Goal: Task Accomplishment & Management: Complete application form

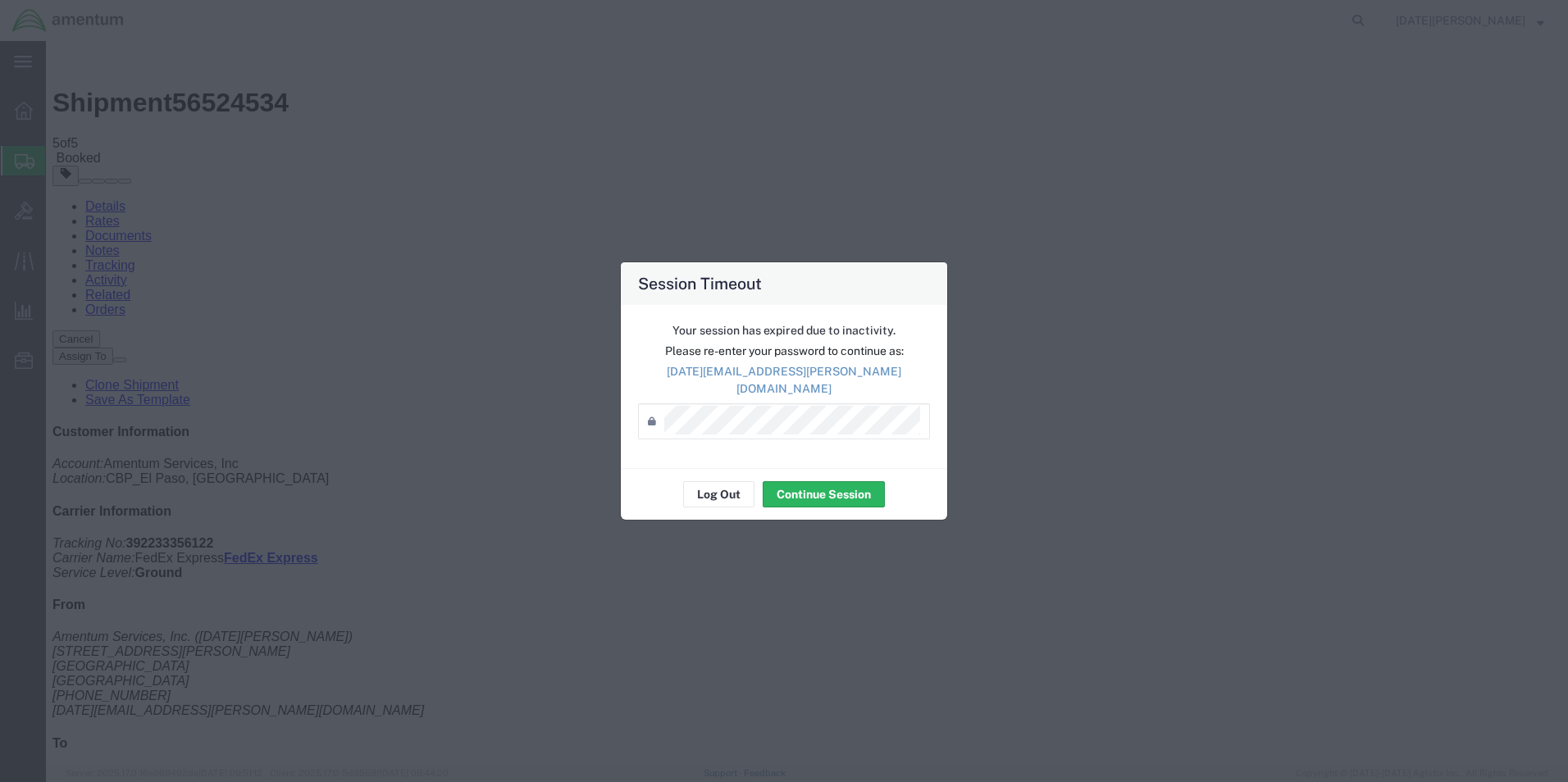
click at [1426, 386] on div "Session Timeout Your session has expired due to inactivity. Please re-enter you…" at bounding box center [784, 391] width 1568 height 782
click at [820, 482] on button "Continue Session" at bounding box center [824, 495] width 123 height 26
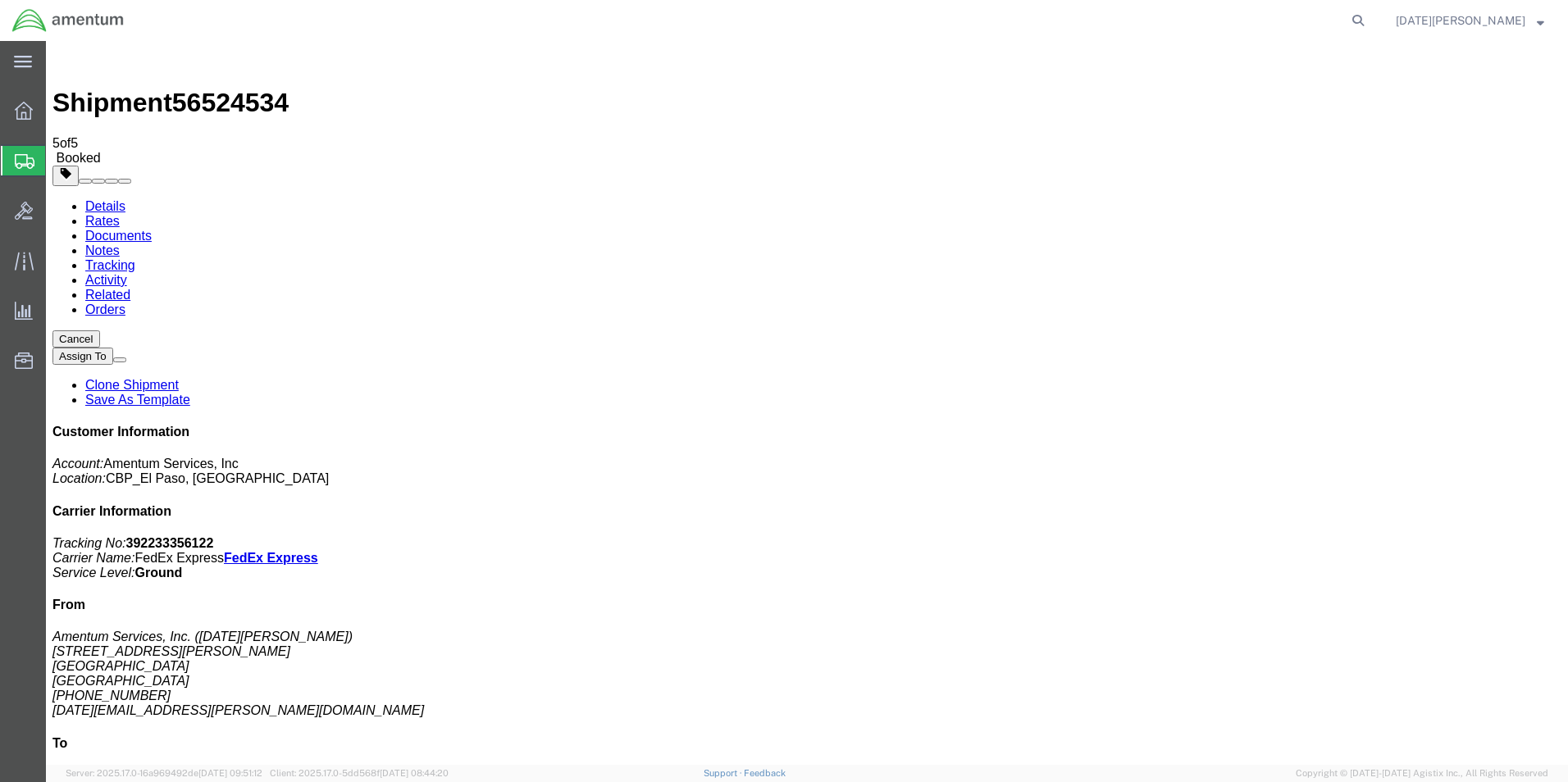
click at [0, 0] on span "Create from Template" at bounding box center [0, 0] width 0 height 0
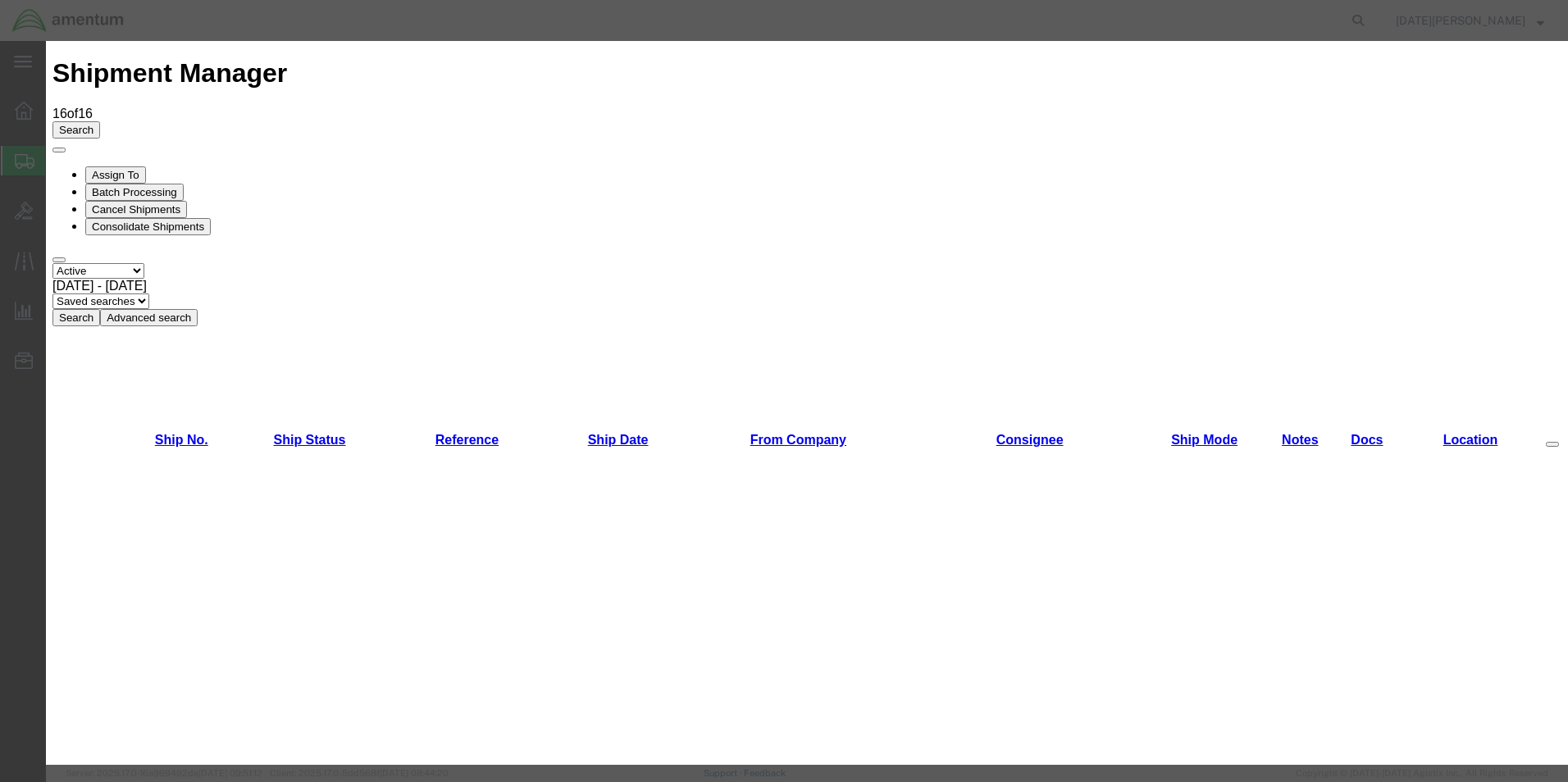
scroll to position [656, 0]
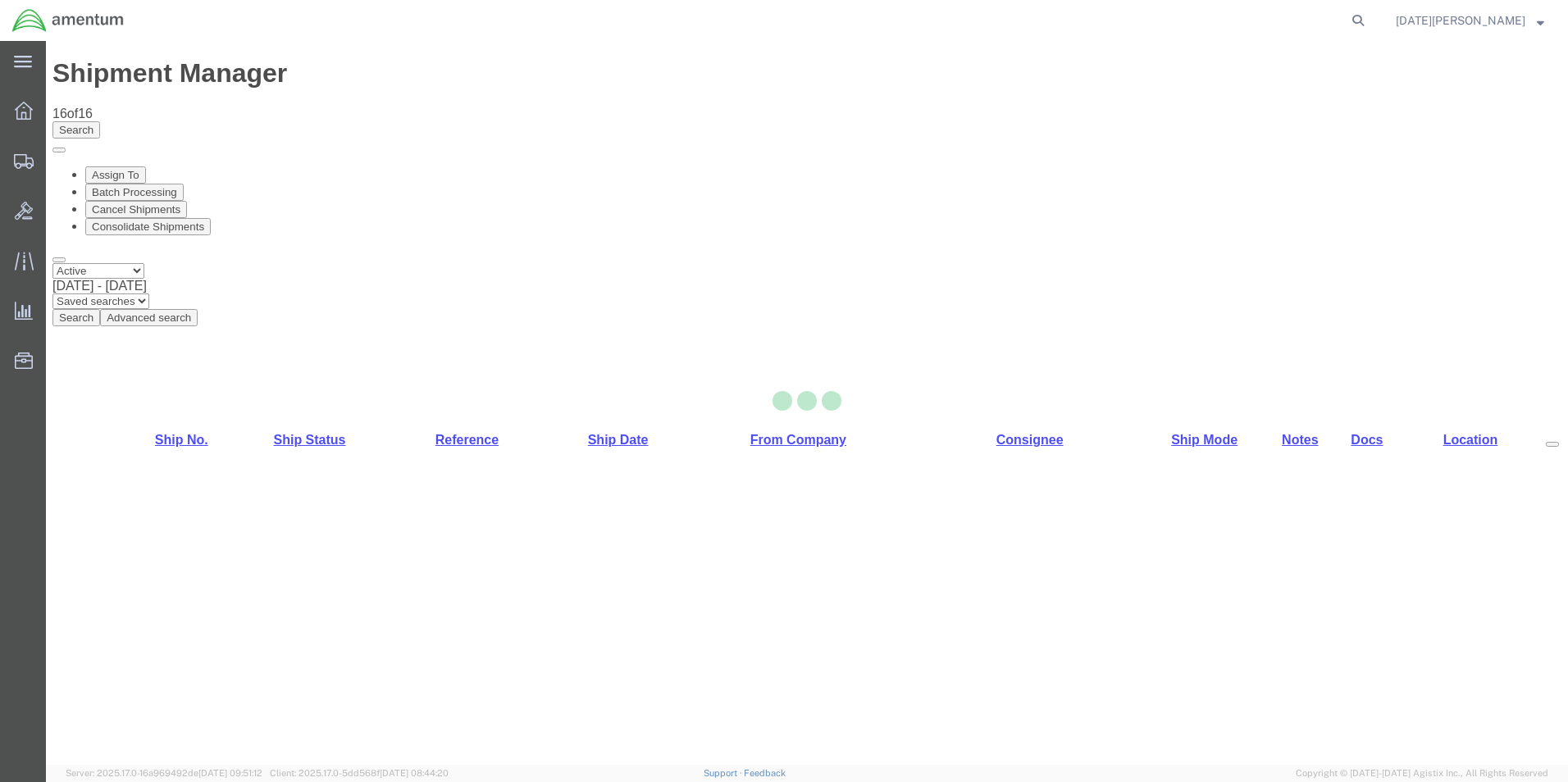
select select "49939"
select select "49921"
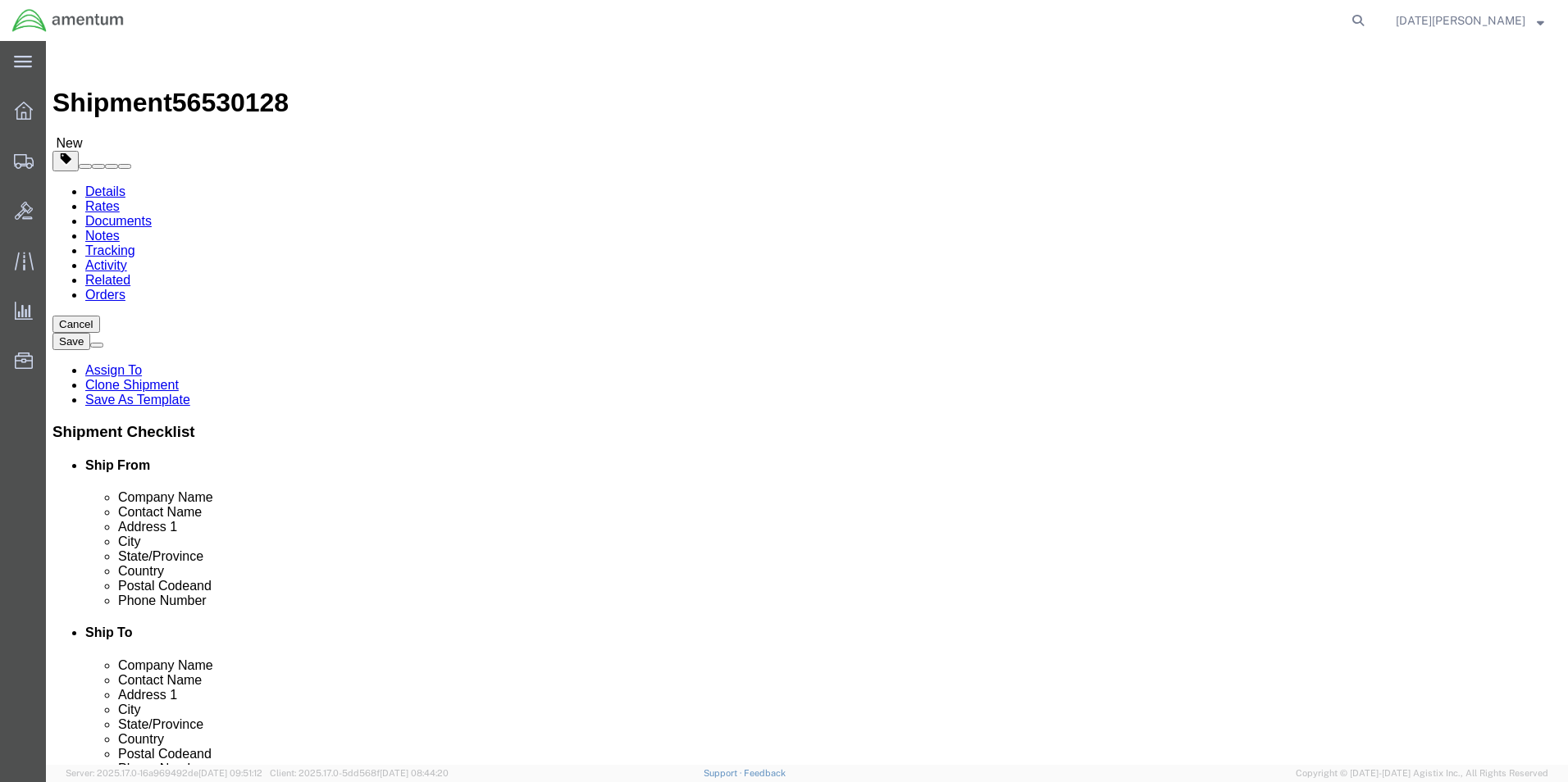
scroll to position [492, 0]
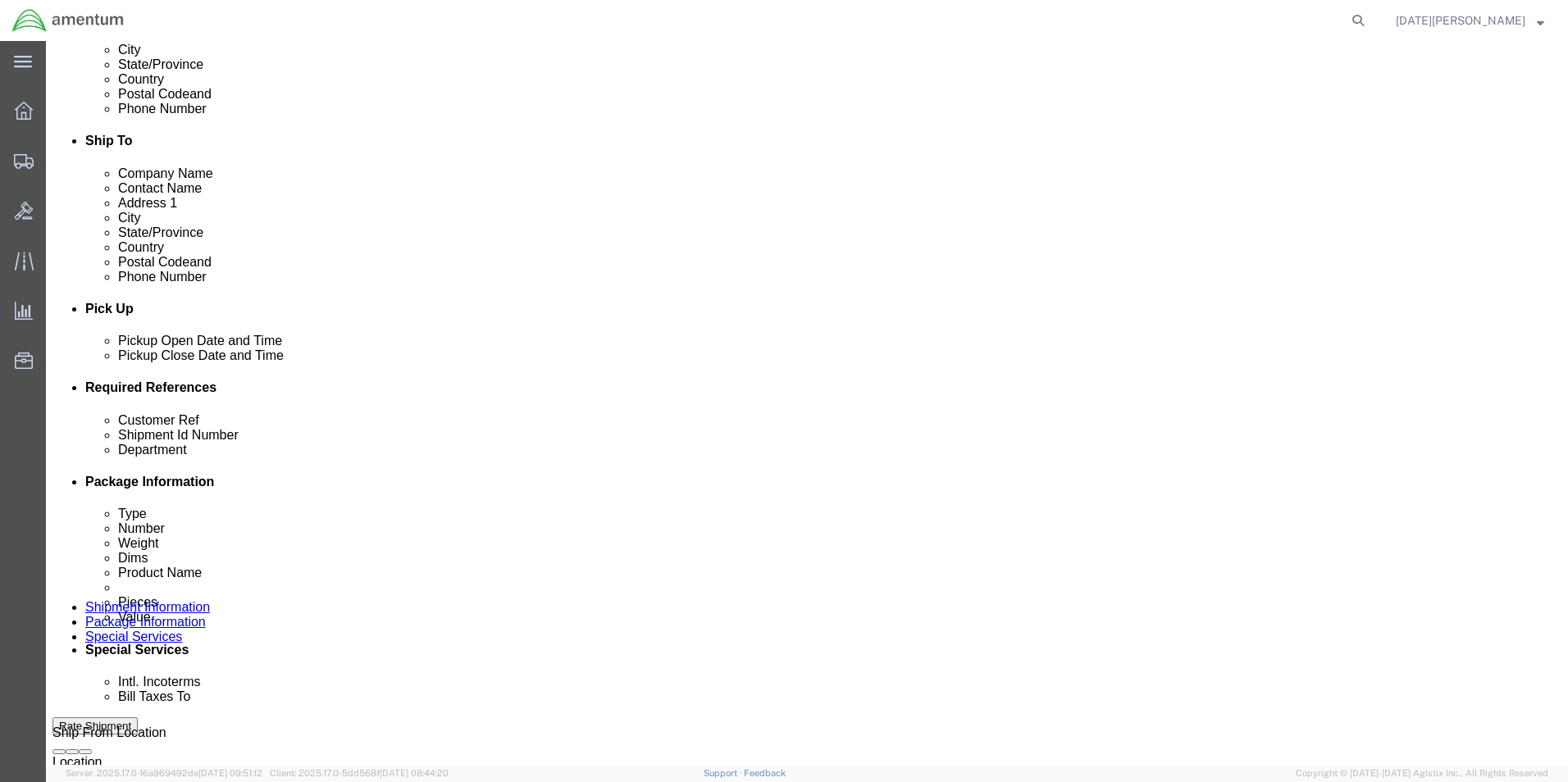
click input "text"
type input "94689"
drag, startPoint x: 1025, startPoint y: 520, endPoint x: 912, endPoint y: 534, distance: 113.9
click div "Department cbp"
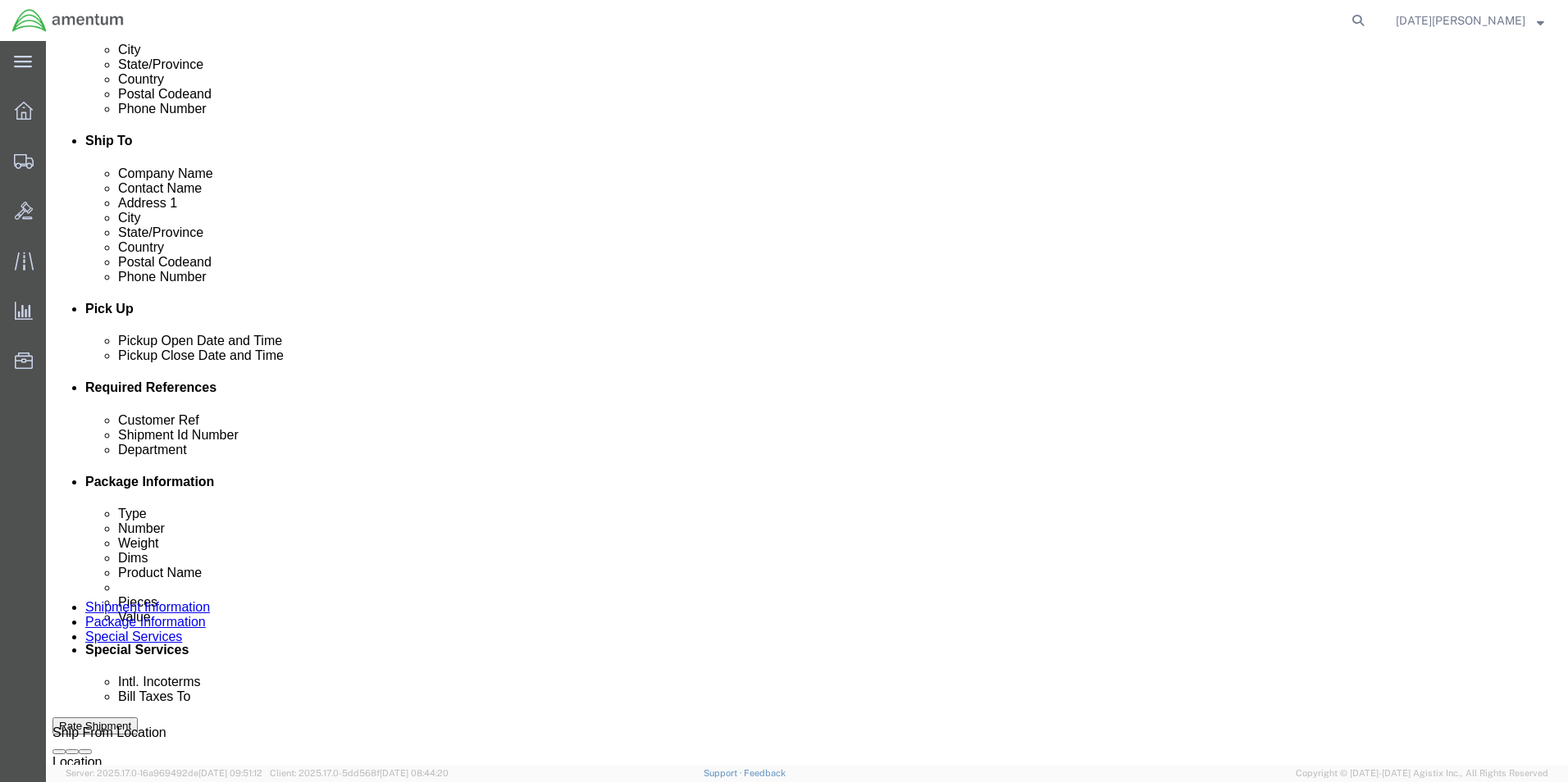
type input "CBP"
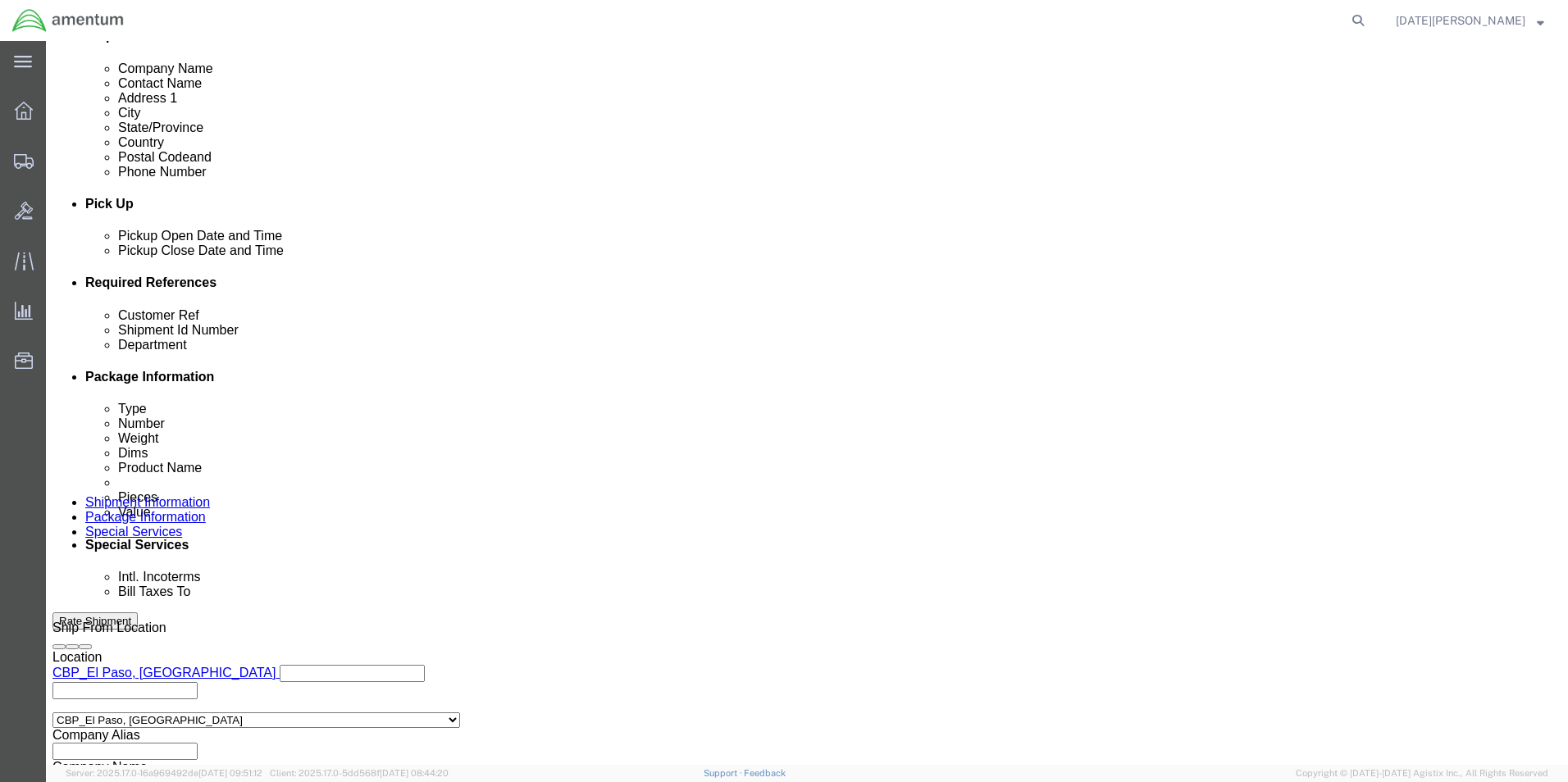
scroll to position [683, 0]
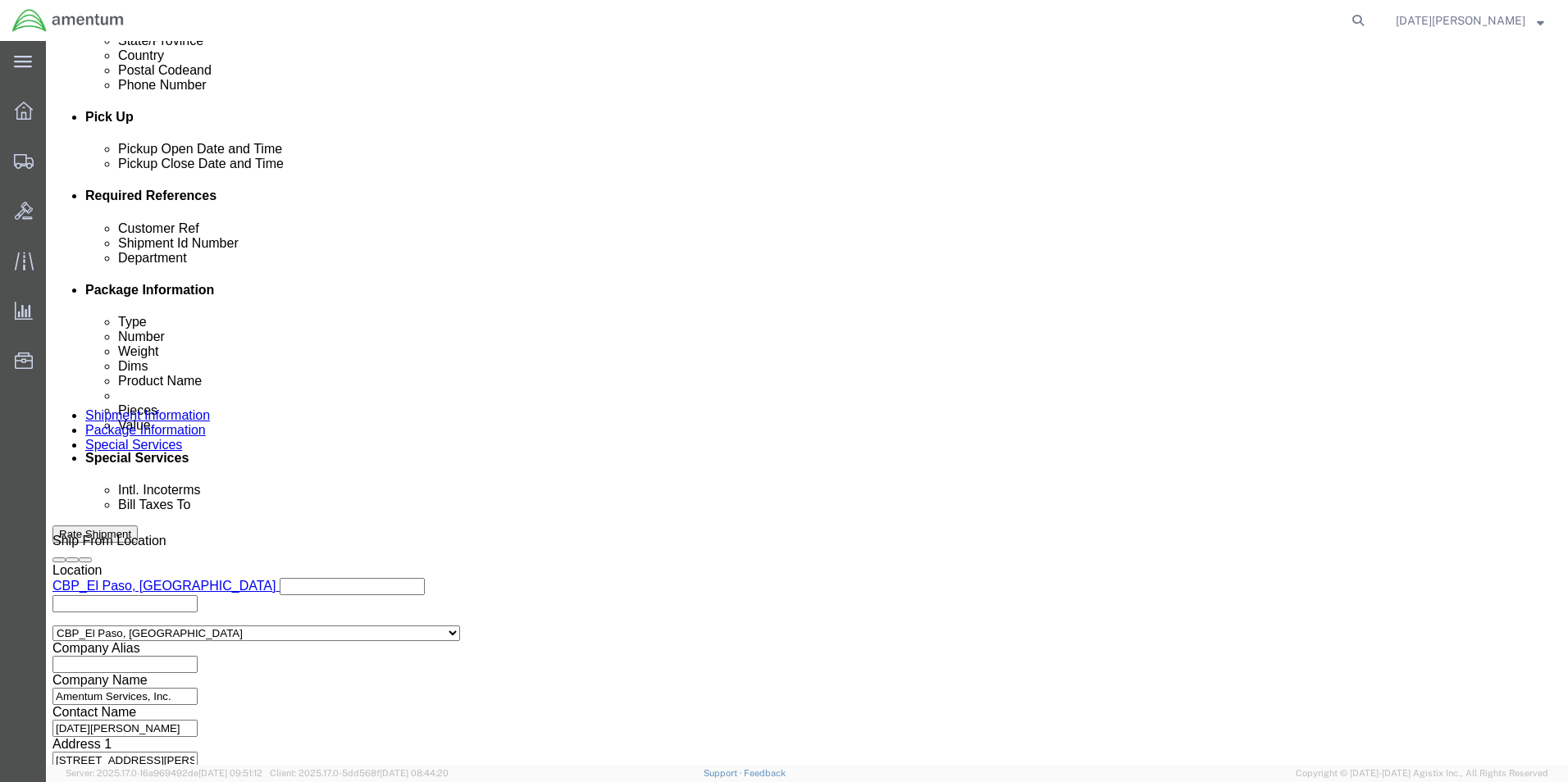
click button "Continue"
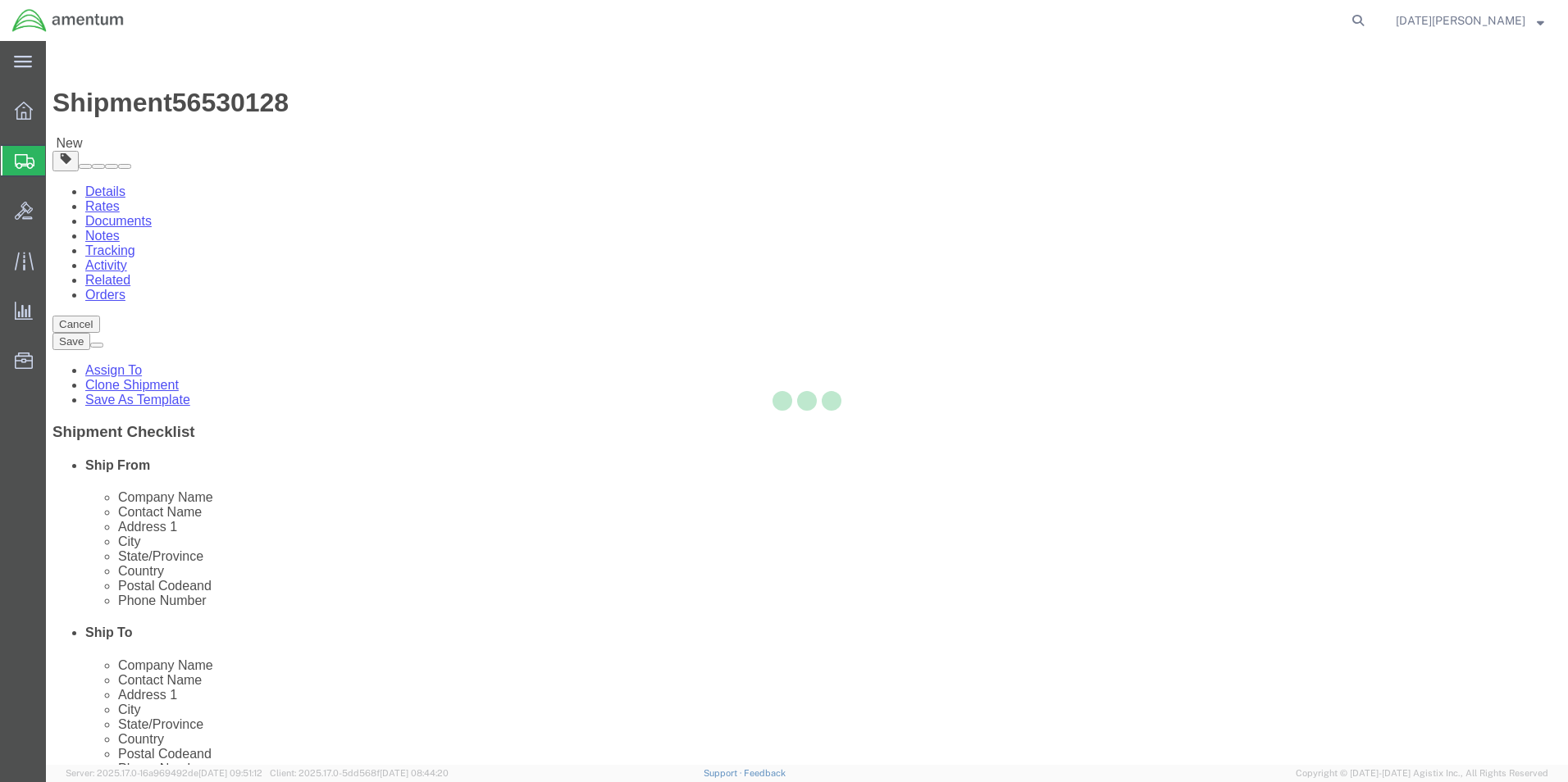
select select "YRPK"
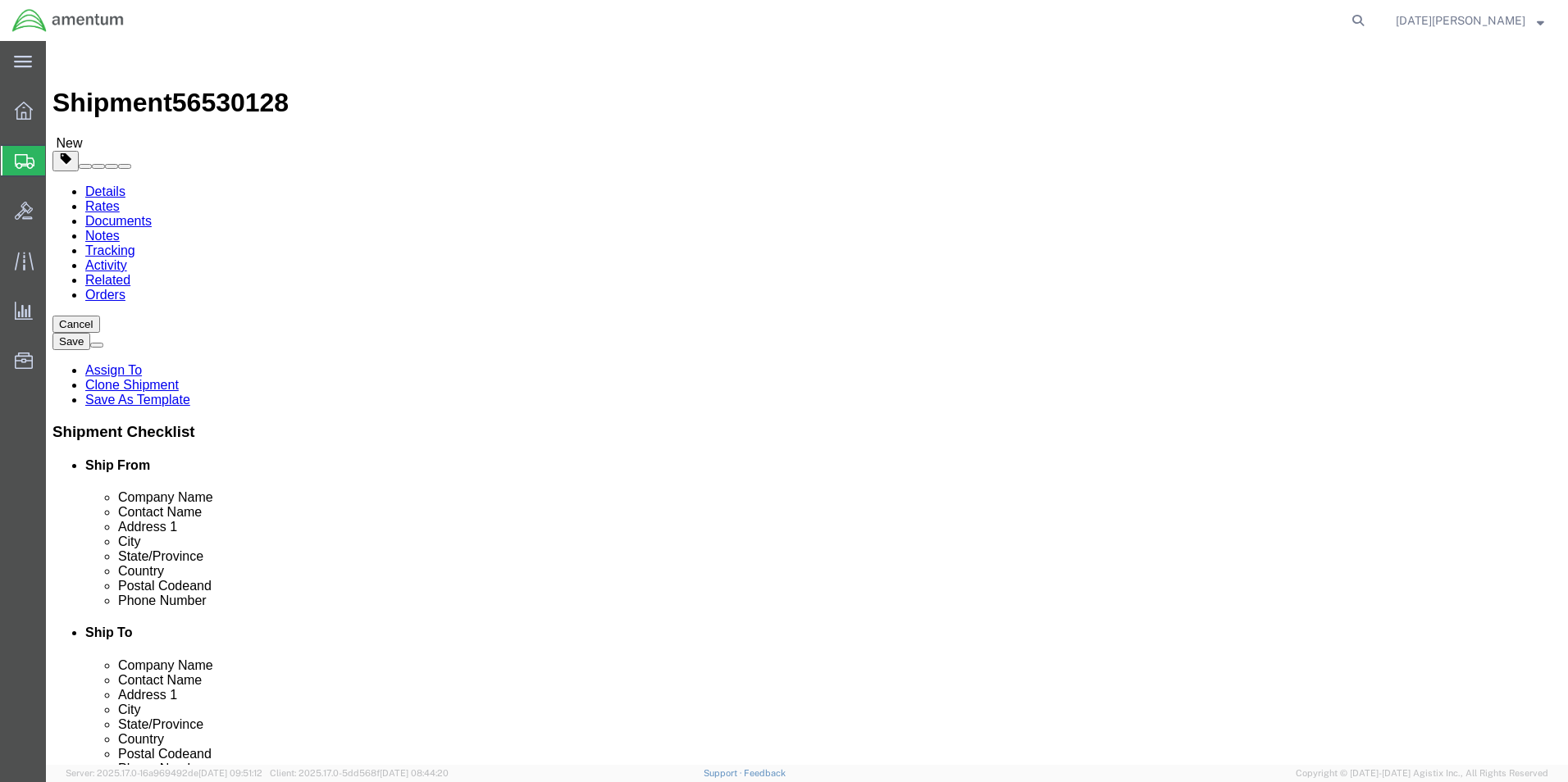
click input "text"
type input "8"
type input "1.40"
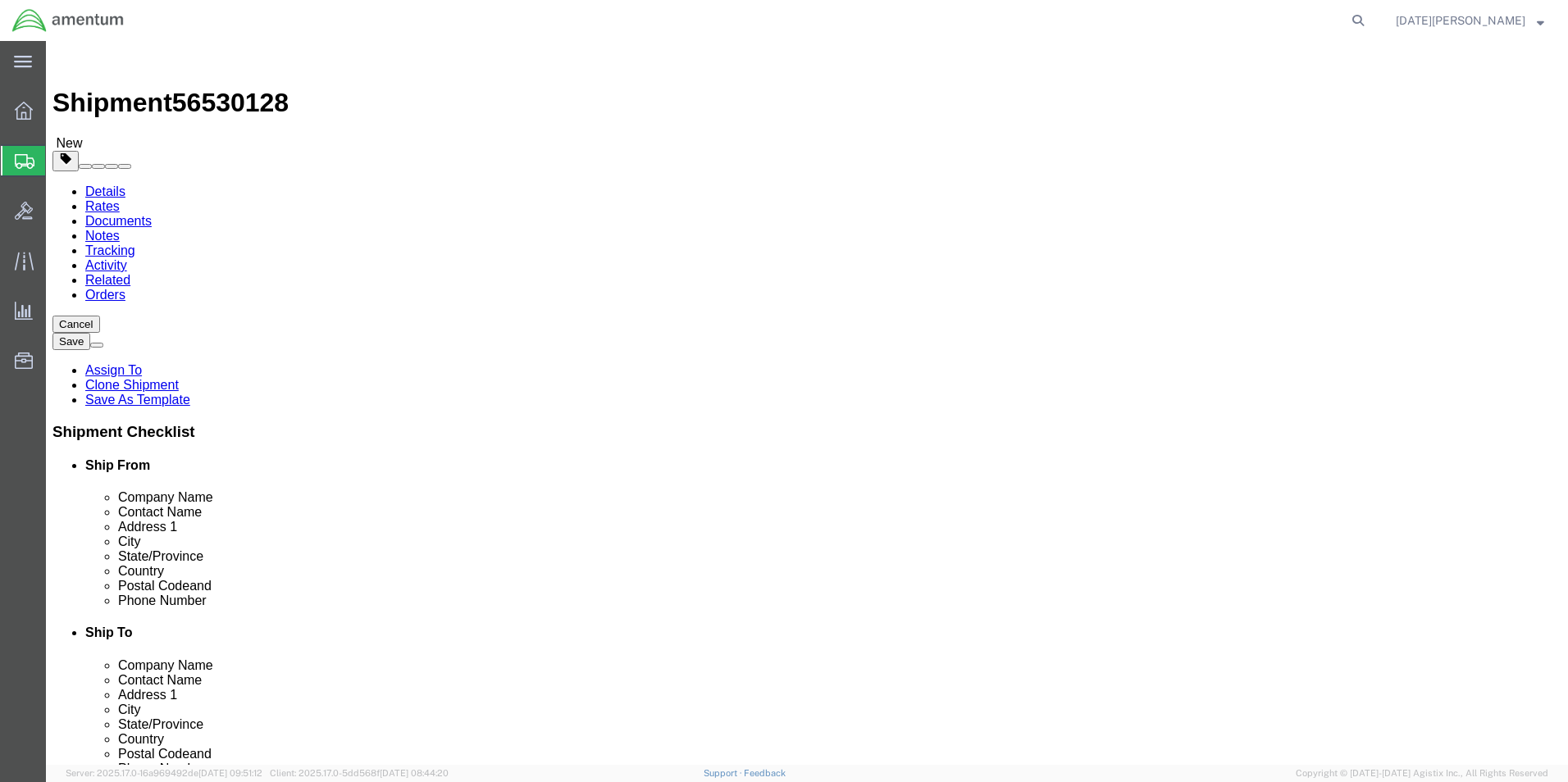
click link "Add Content"
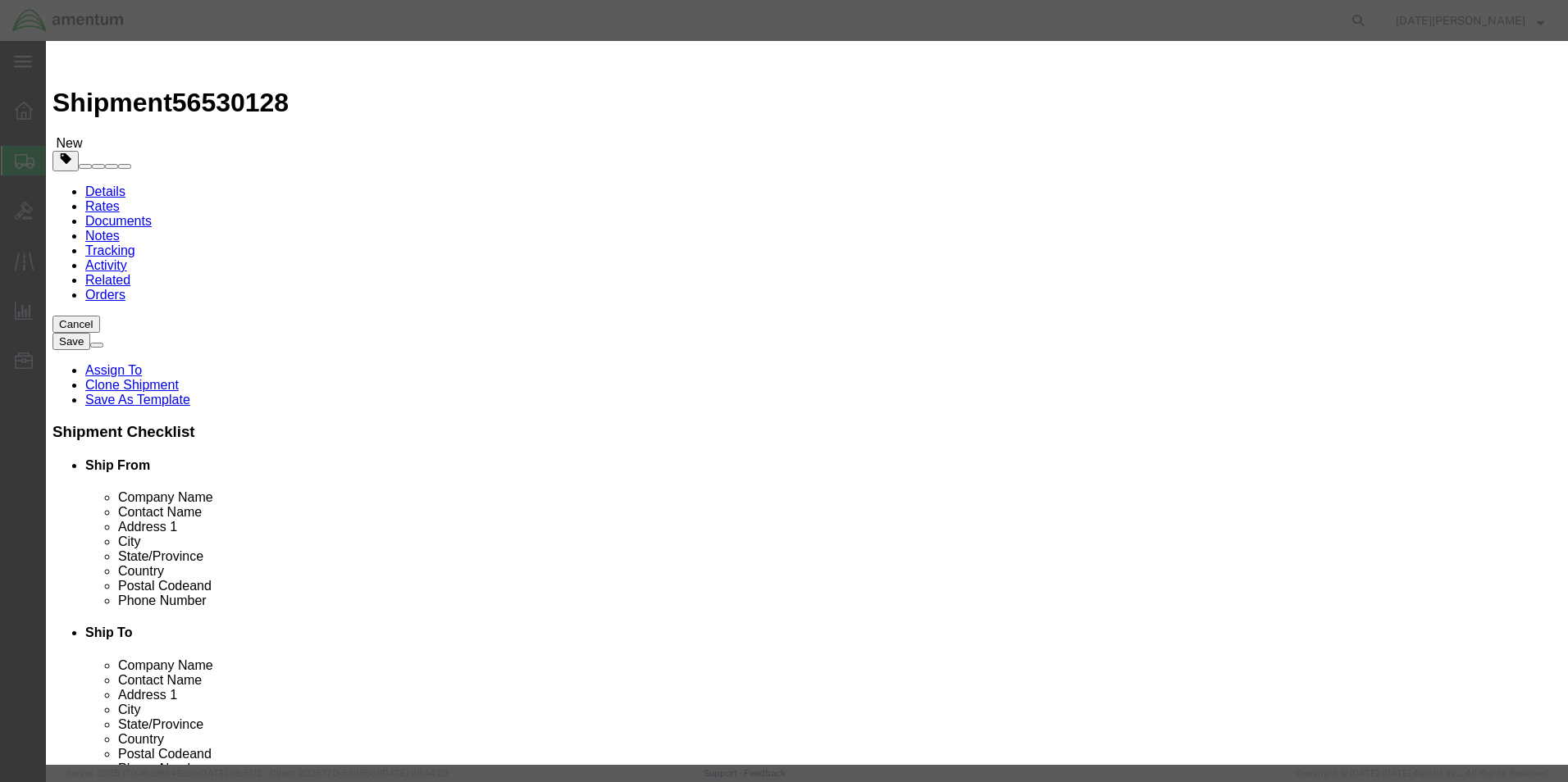
click input "text"
click input "AIRCRAFT HARWAREQ"
type input "AIRCRAFT HARWARE"
click input "0"
drag, startPoint x: 584, startPoint y: 153, endPoint x: 327, endPoint y: 143, distance: 257.2
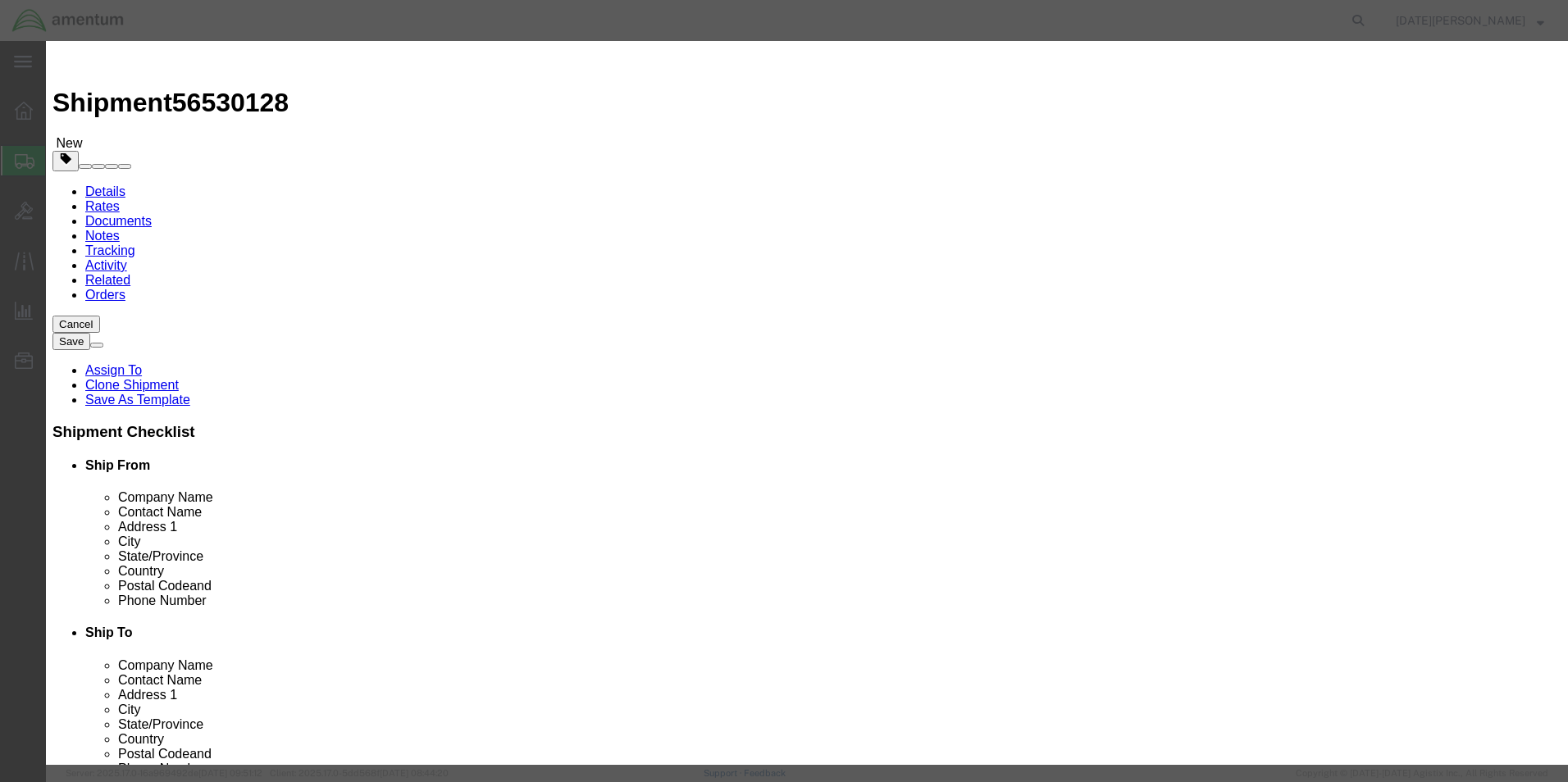
click div "Product Name AIRCRAFT HARWARE Pieces 0 Select Bag Barrels 100Board Feet Bottle …"
type input "10"
type input "1500"
select select "USD"
click button "Save & Close"
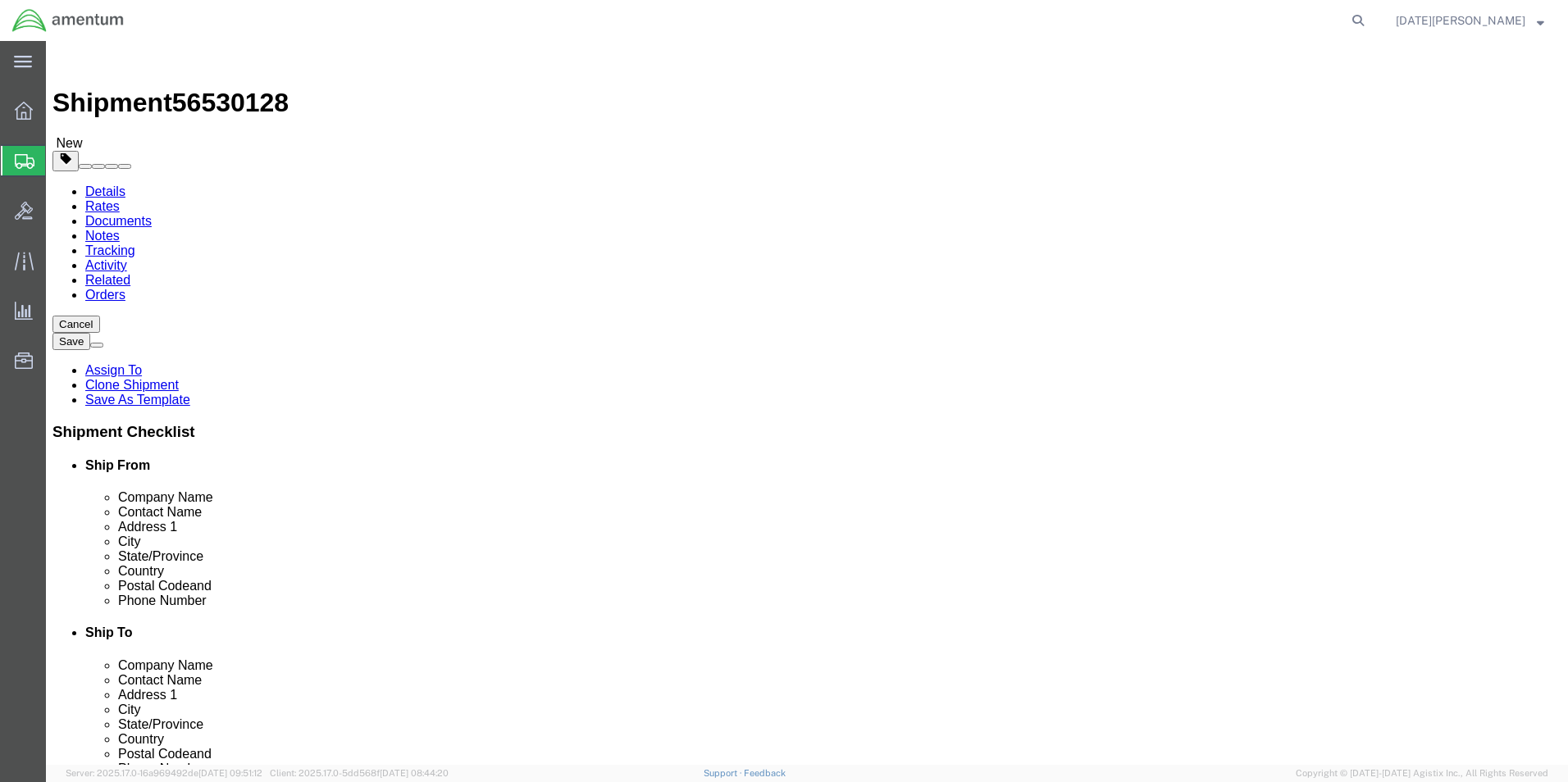
click button "Rate Shipment"
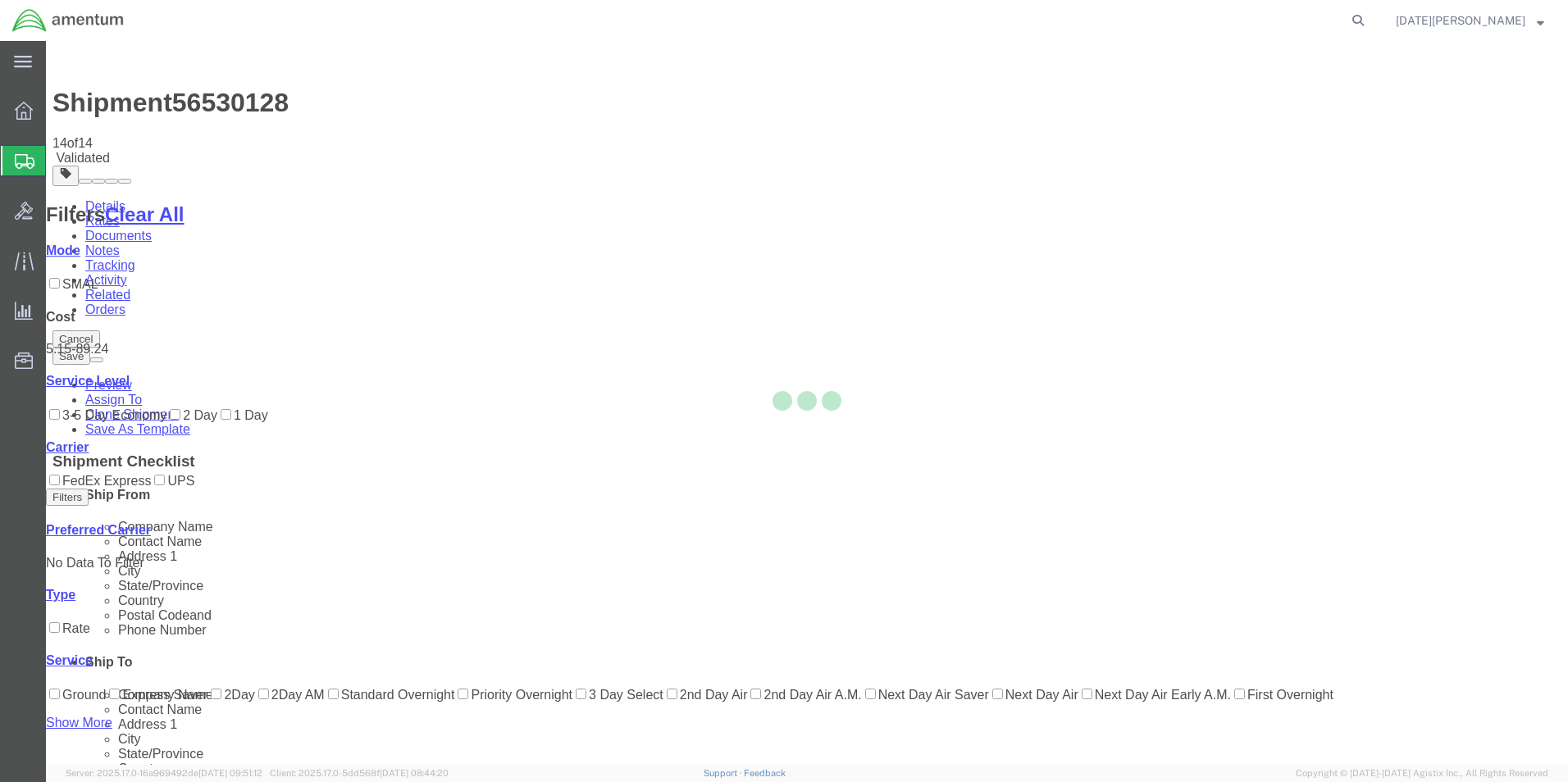
drag, startPoint x: 940, startPoint y: 444, endPoint x: 620, endPoint y: 440, distance: 320.0
click at [620, 440] on div at bounding box center [807, 403] width 1522 height 724
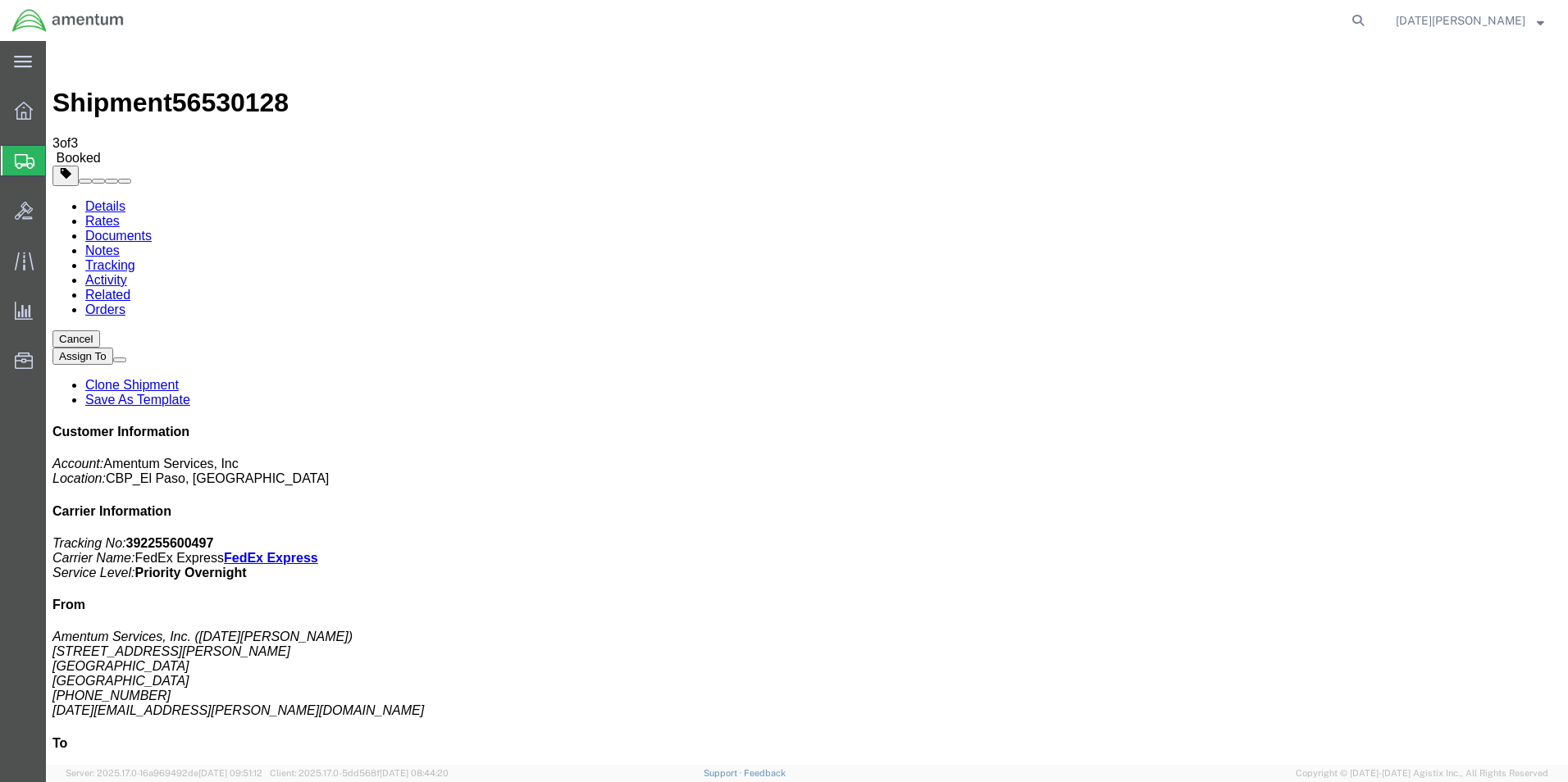
click at [0, 0] on span "Create from Template" at bounding box center [0, 0] width 0 height 0
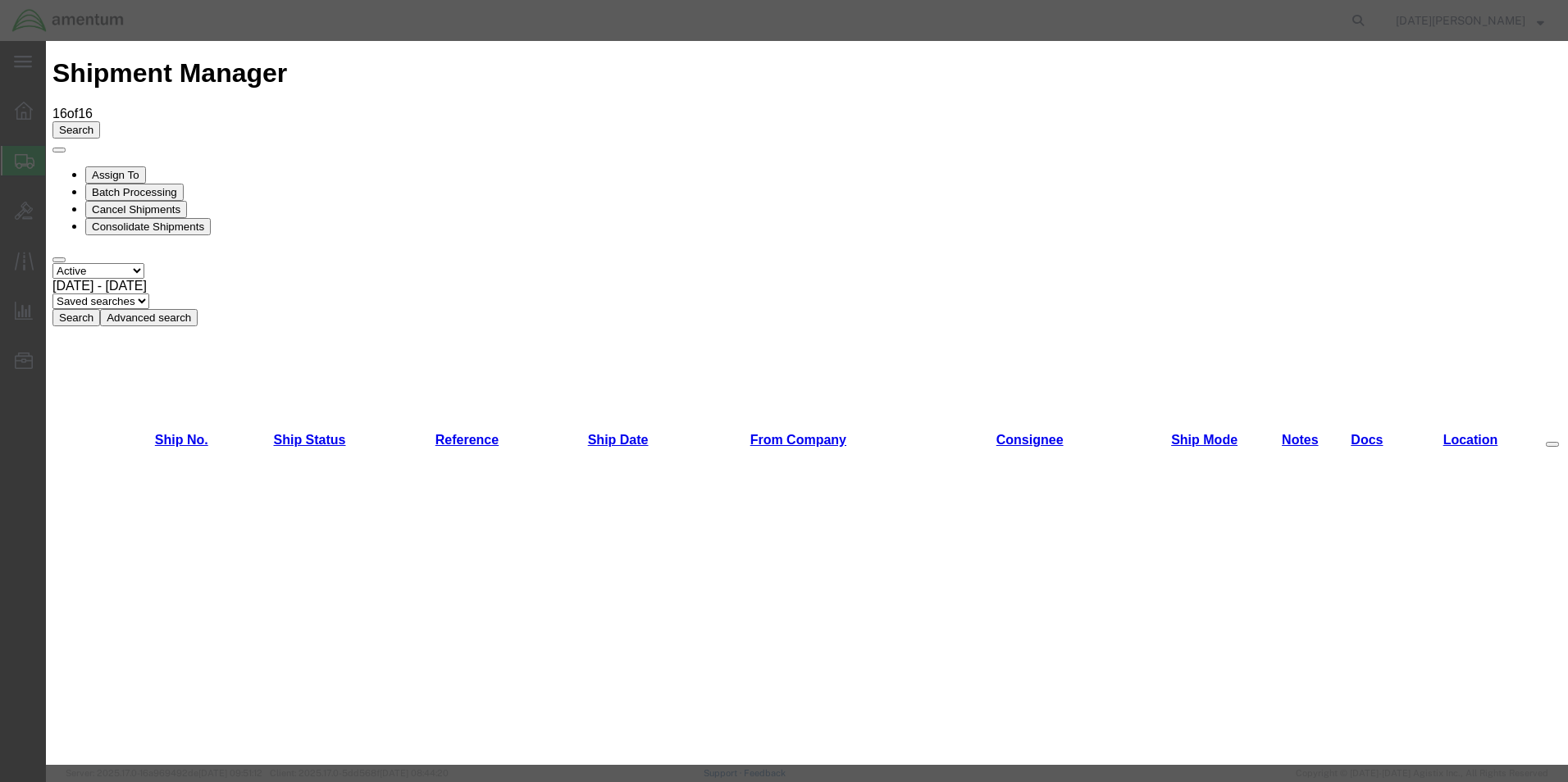
scroll to position [328, 0]
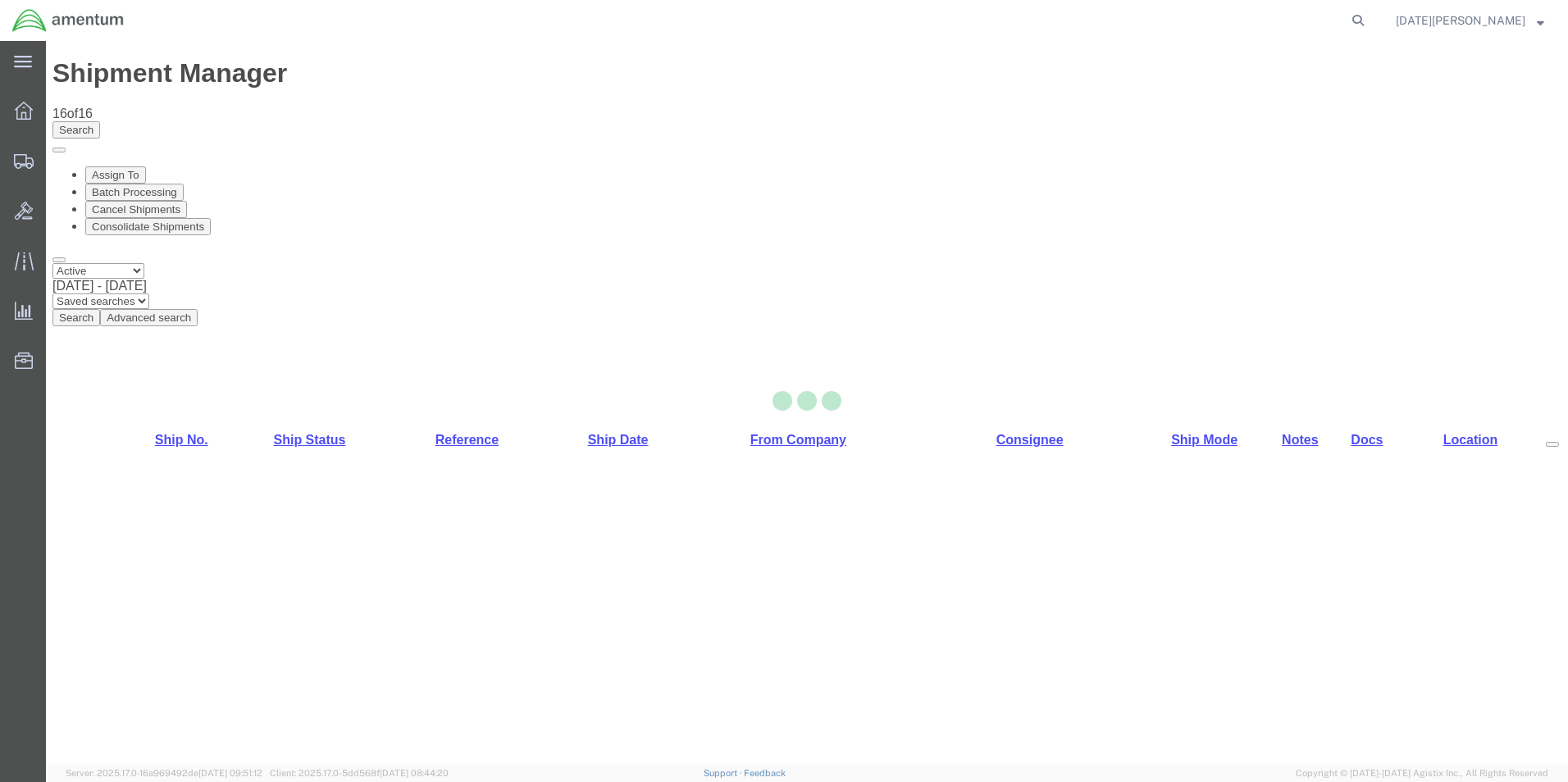
select select "49939"
select select "49933"
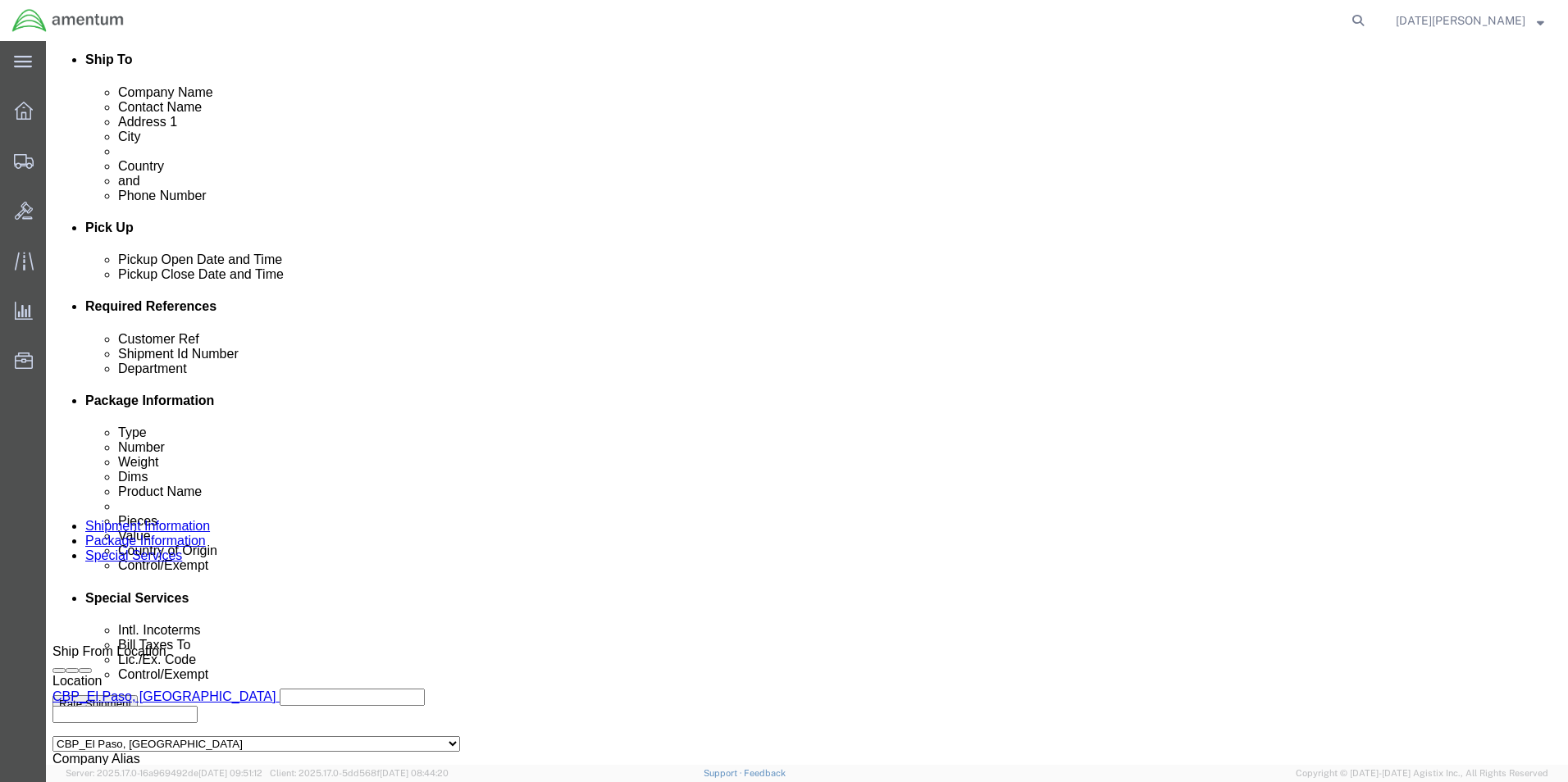
scroll to position [574, 0]
click input "text"
type input "94678"
type input "X"
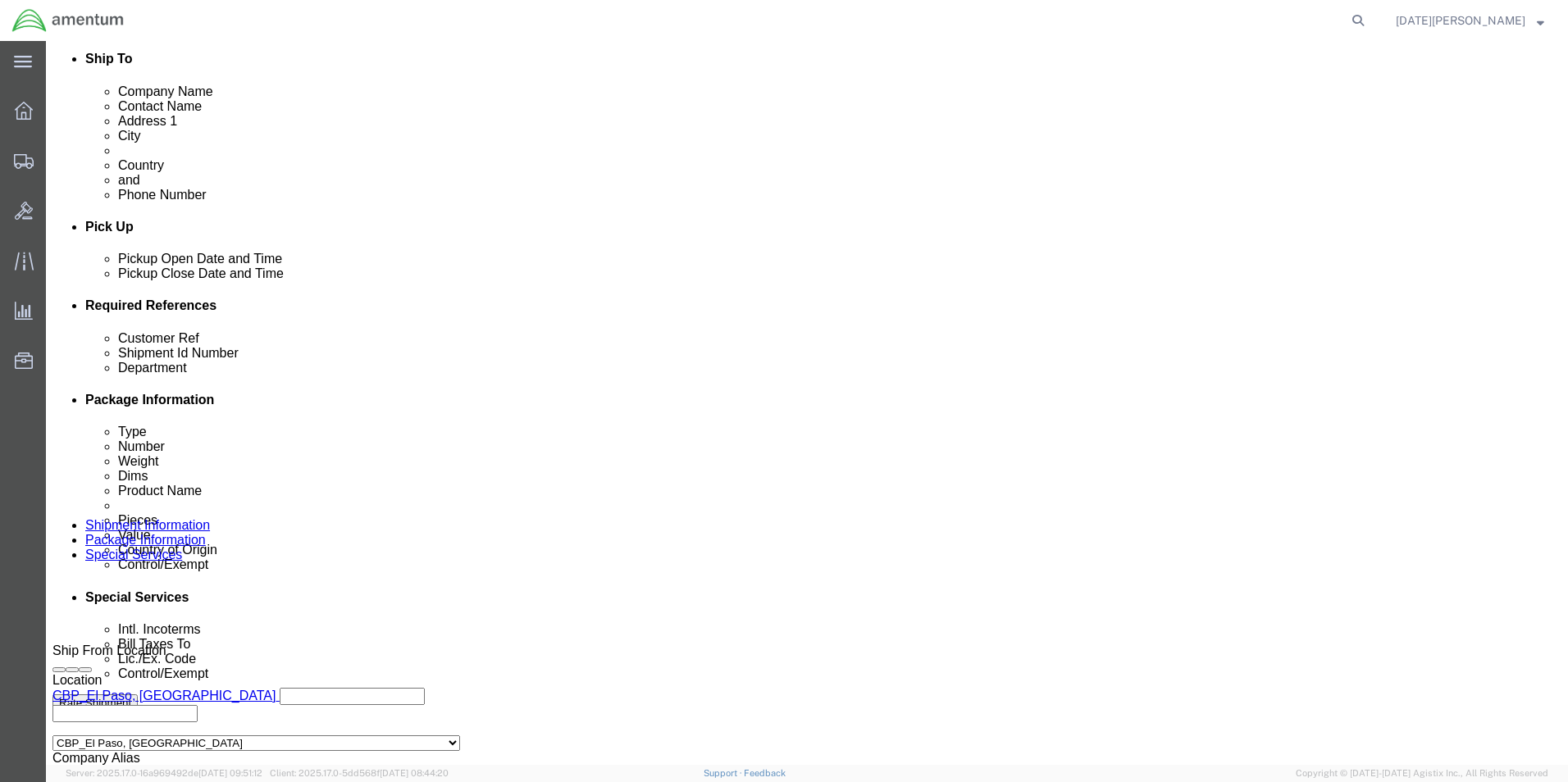
type input "CBP"
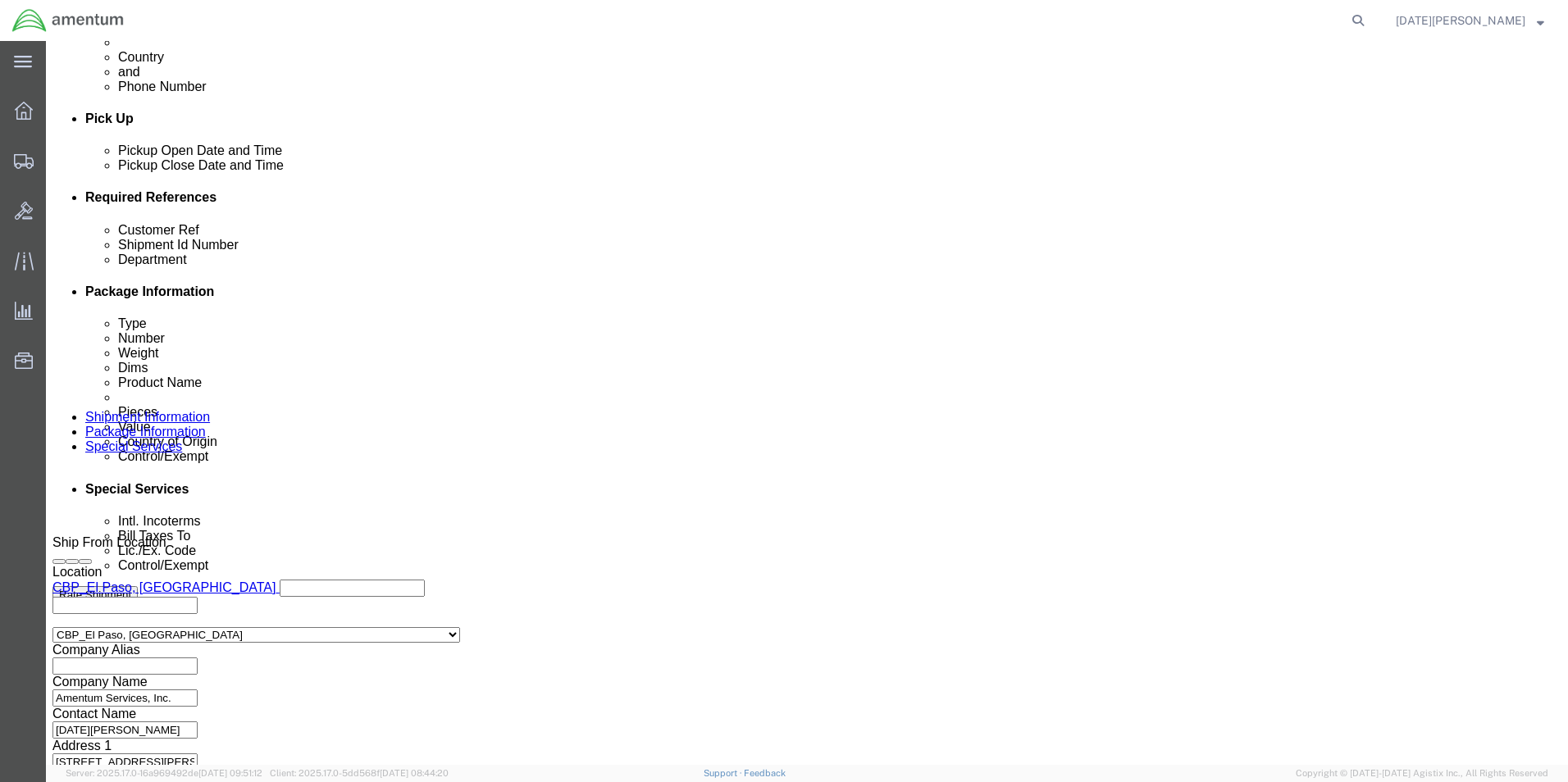
scroll to position [683, 0]
click button "Continue"
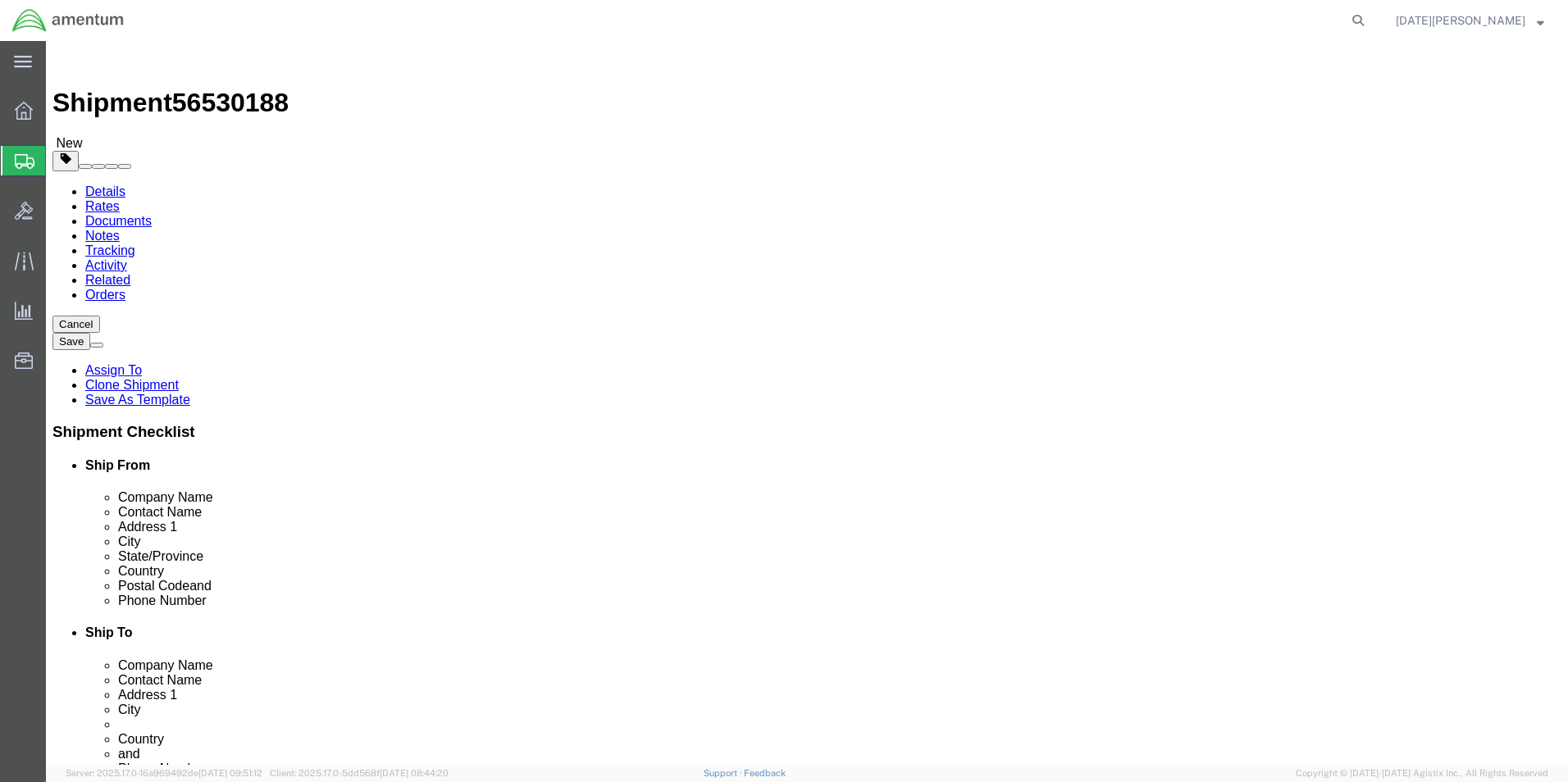
click select "Select BCK Boxes Bale(s) Basket(s) Bolt(s) Bottle(s) Buckets Bulk Bundle(s) Can…"
select select "YRPK"
click select "Select BCK Boxes Bale(s) Basket(s) Bolt(s) Bottle(s) Buckets Bulk Bundle(s) Can…"
drag, startPoint x: 275, startPoint y: 353, endPoint x: 184, endPoint y: 353, distance: 91.0
click div "Dimensions Length 5.00 x Width 5.00 x Height 5.00 Select cm ft in"
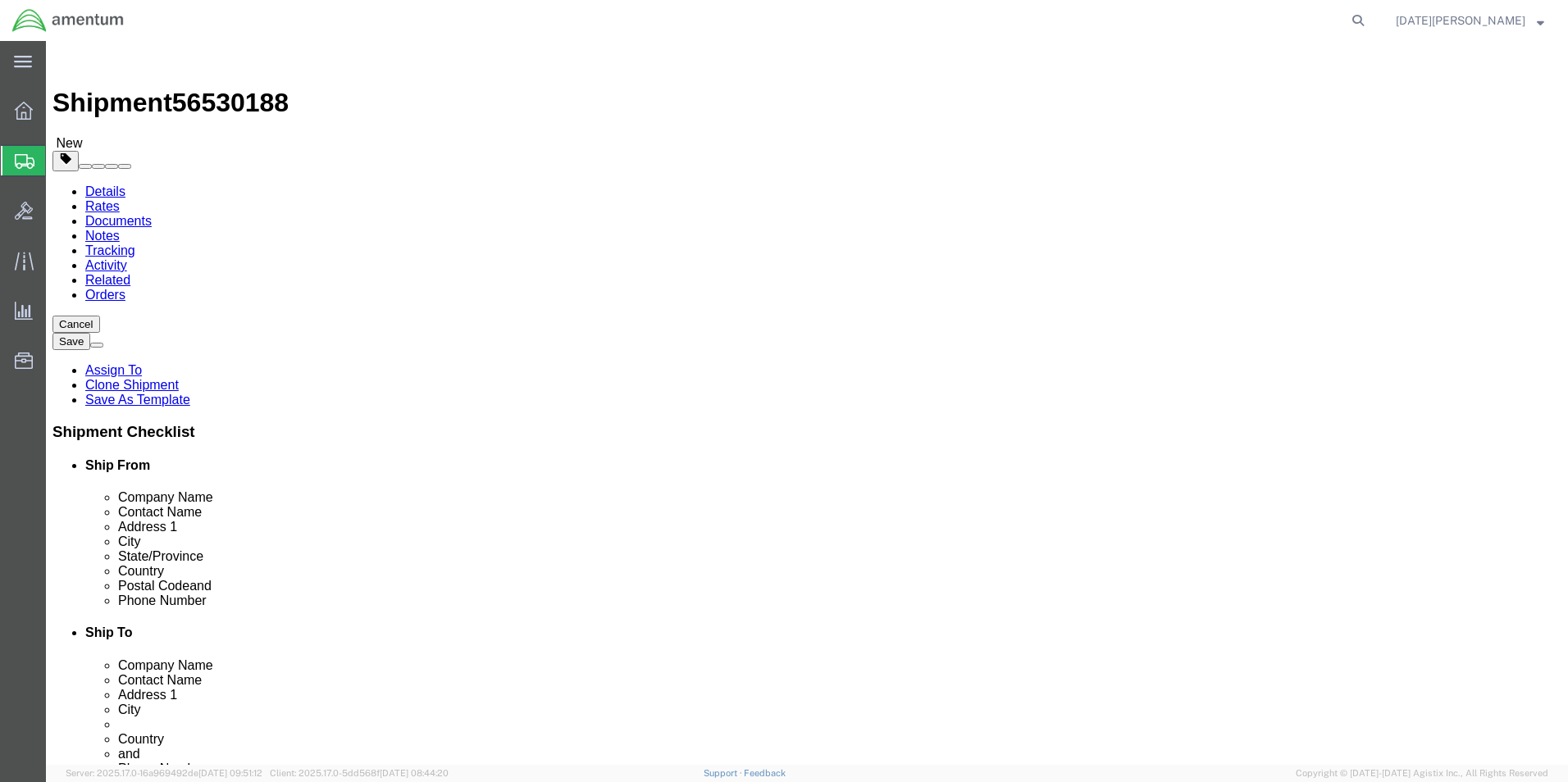
type input "12"
type input "6"
type input "1.65"
click dd "2.00 Each"
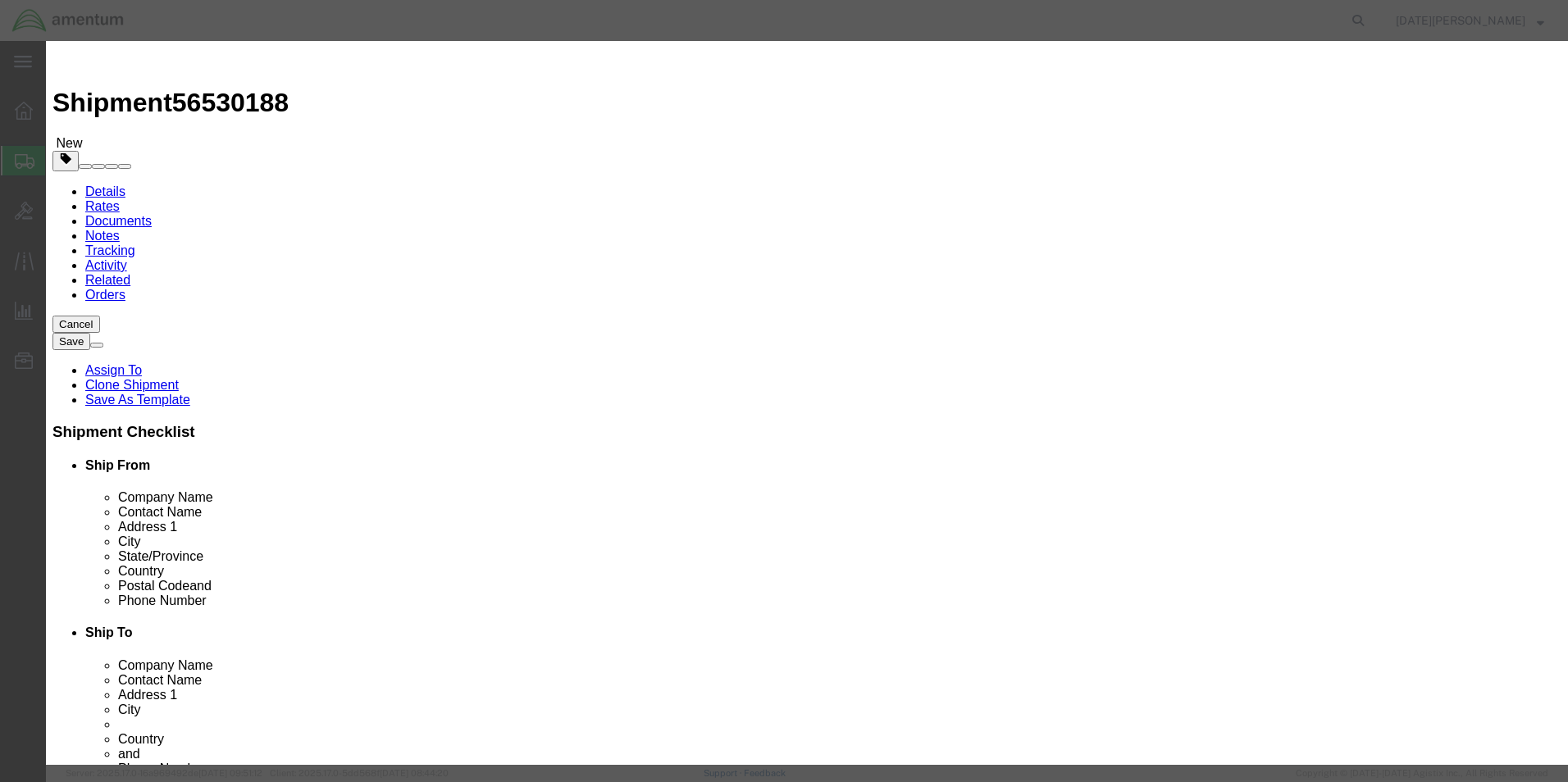
drag, startPoint x: 576, startPoint y: 133, endPoint x: 359, endPoint y: 123, distance: 217.2
click div "Product Name a/c parts"
type input "CARTRIDGE FILTER"
type input "1"
type input "125"
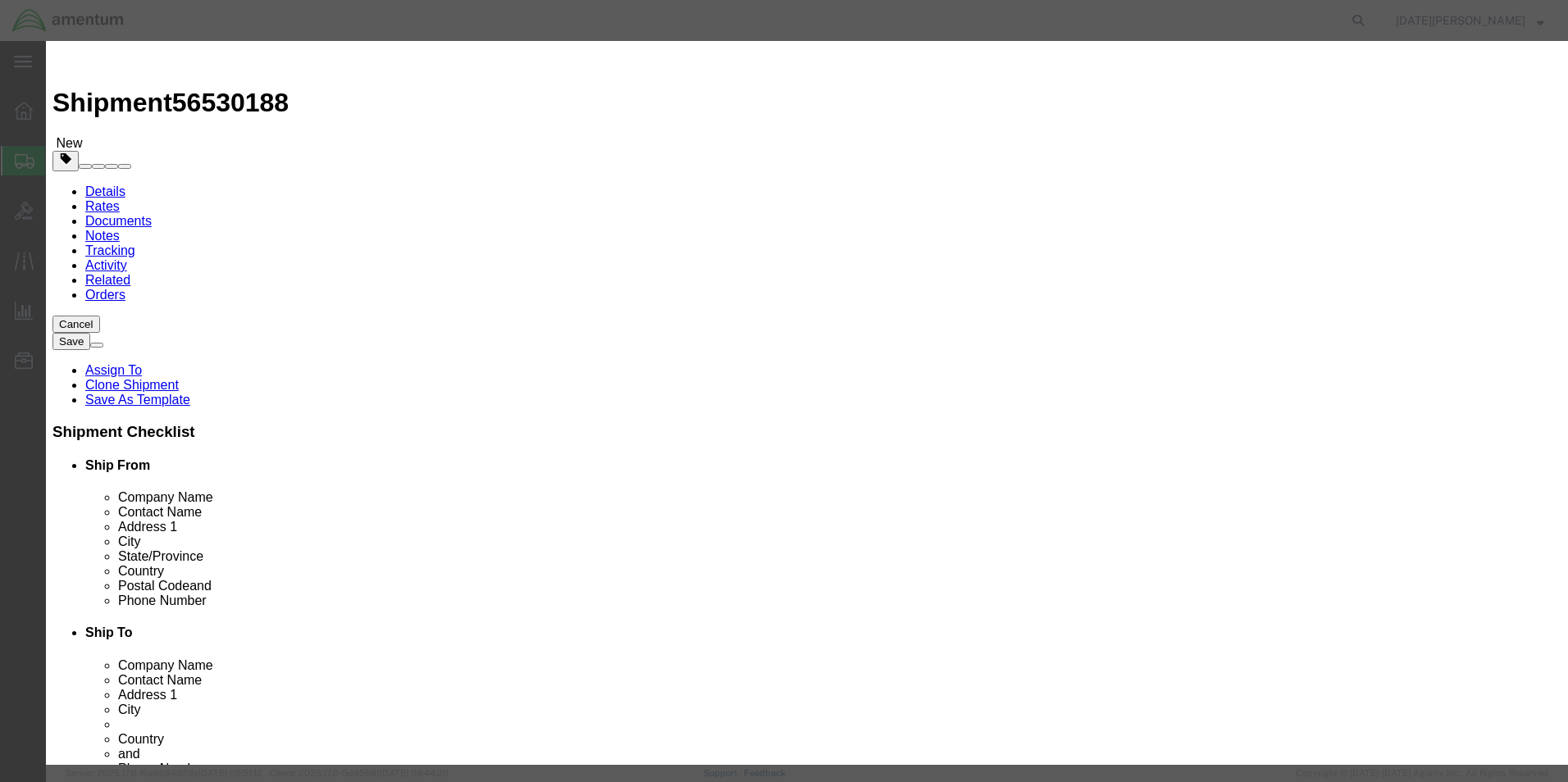
click button "Save & Close"
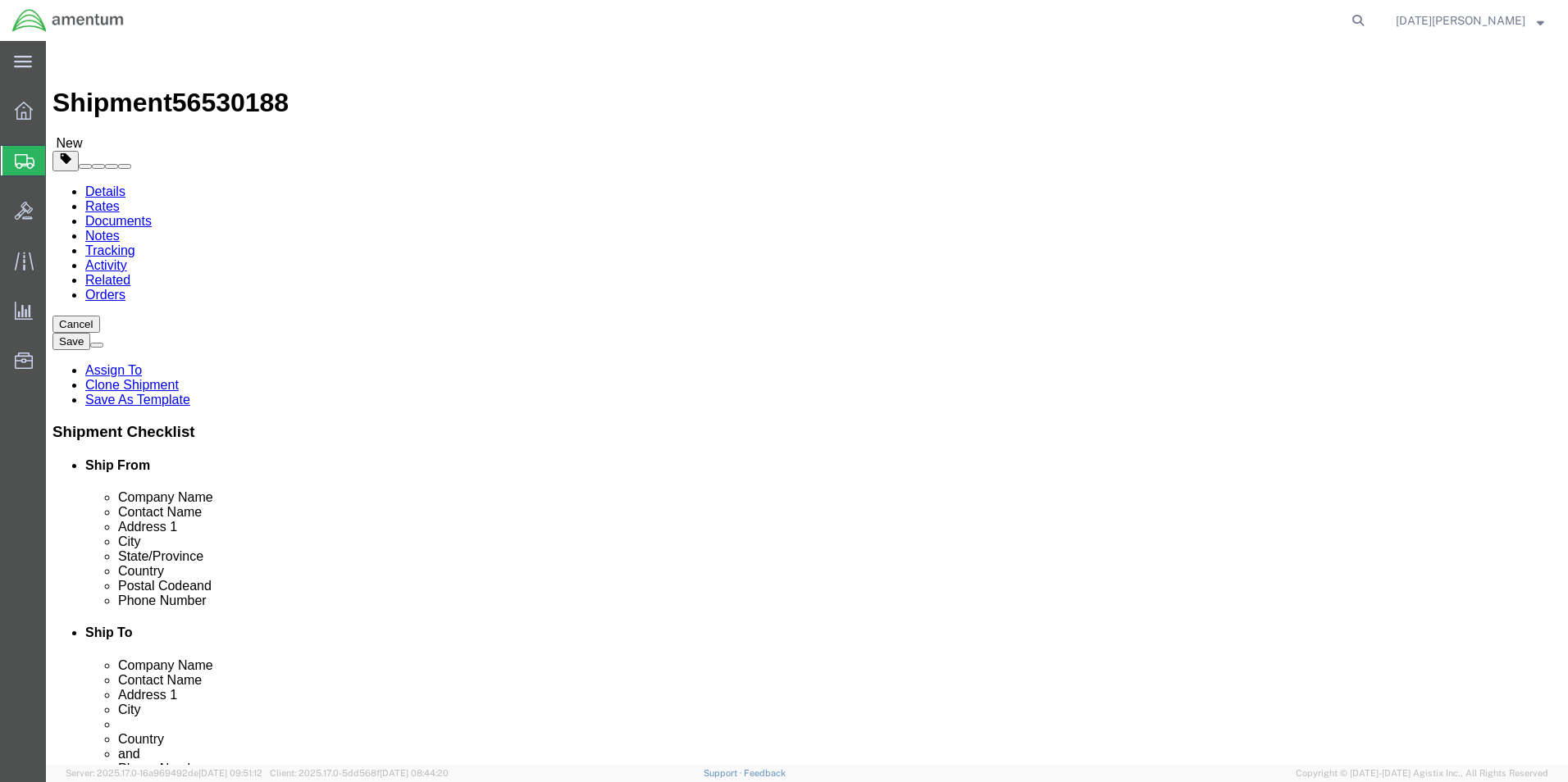
click button "Continue"
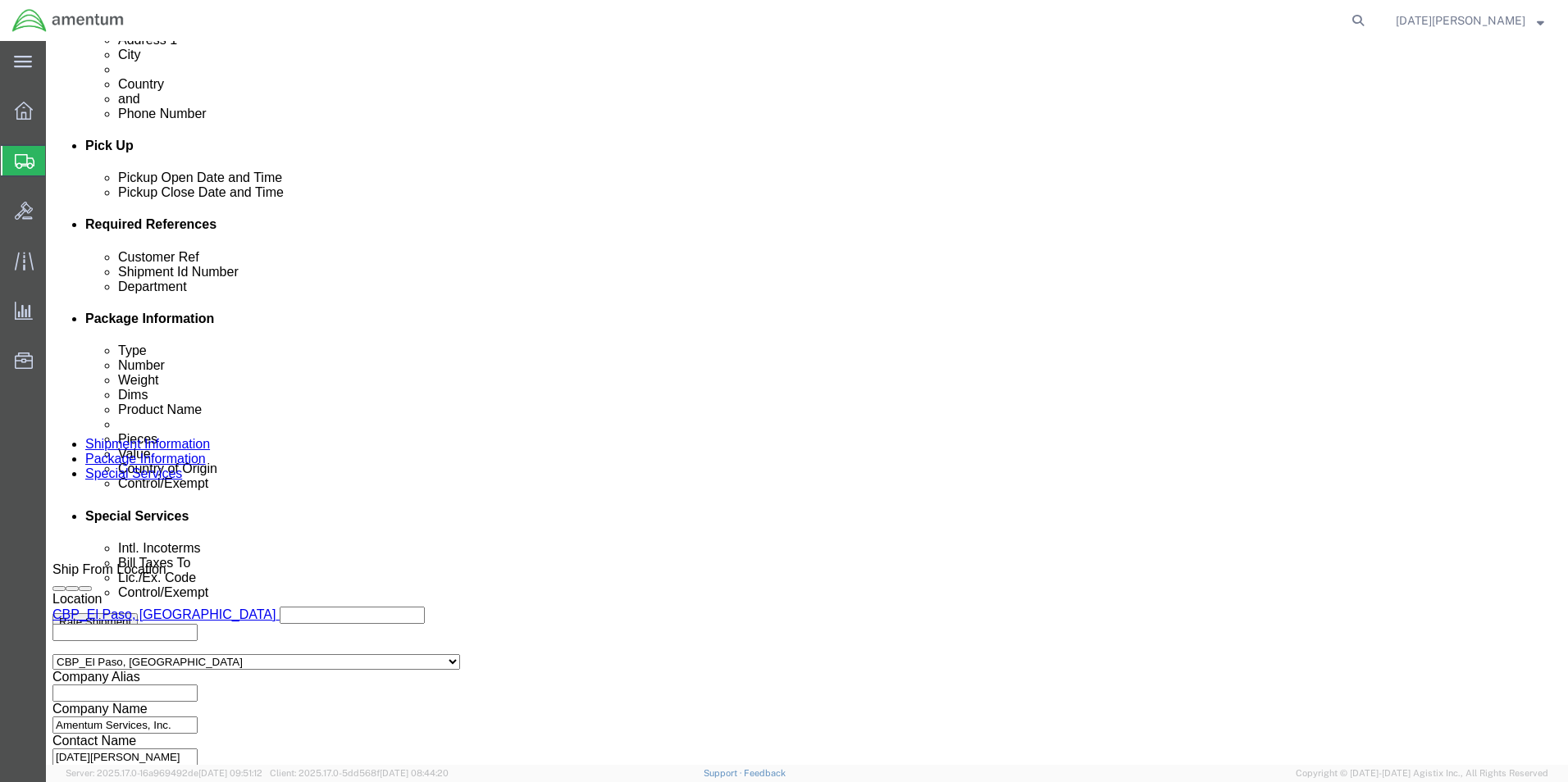
scroll to position [656, 0]
click select "Select Carriage Insurance Paid Carriage Paid To Cost and Freight Cost Insurance…"
select select "DDP"
click select "Select Carriage Insurance Paid Carriage Paid To Cost and Freight Cost Insurance…"
select select "SHIP"
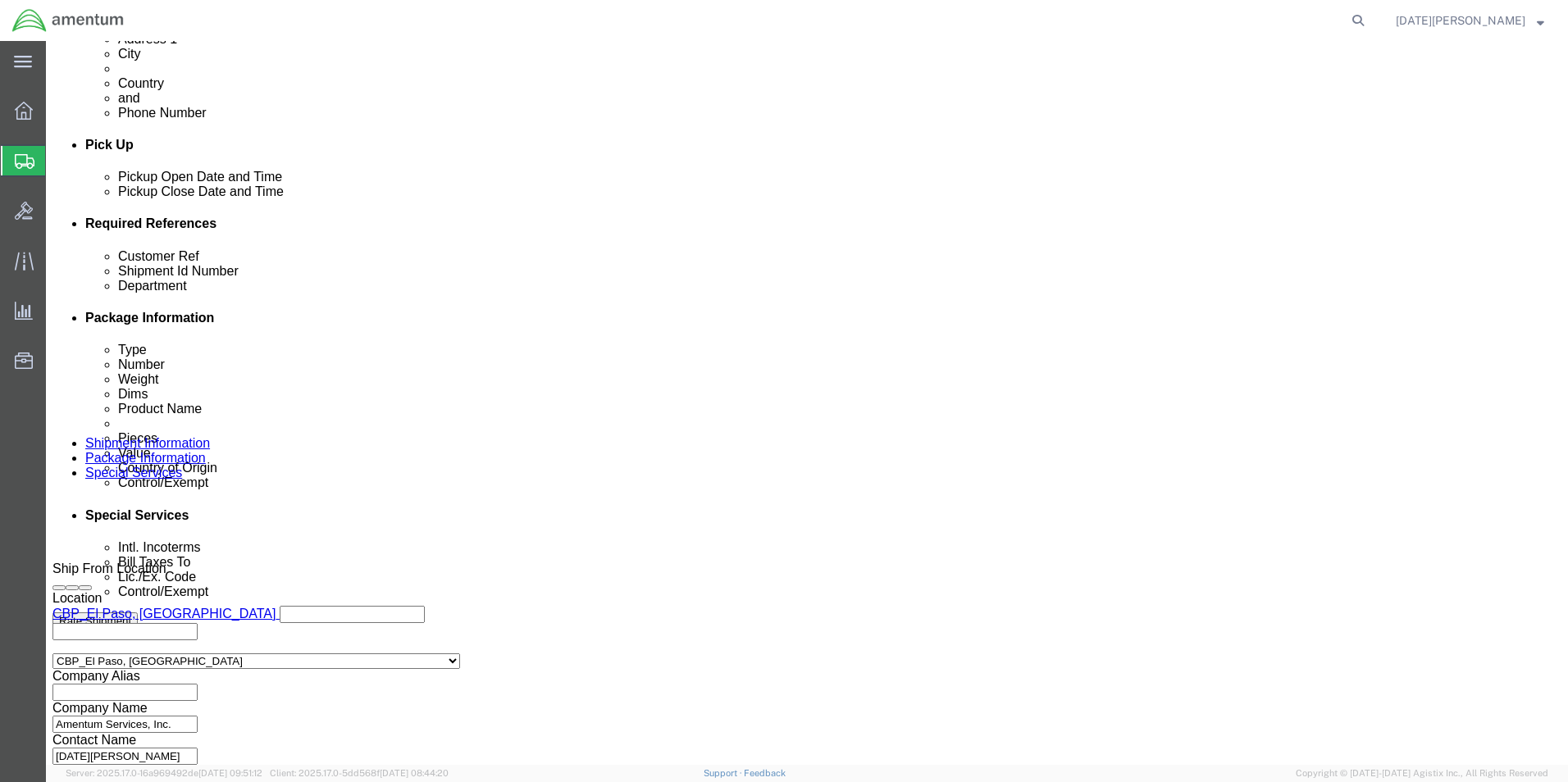
select select "SHIP"
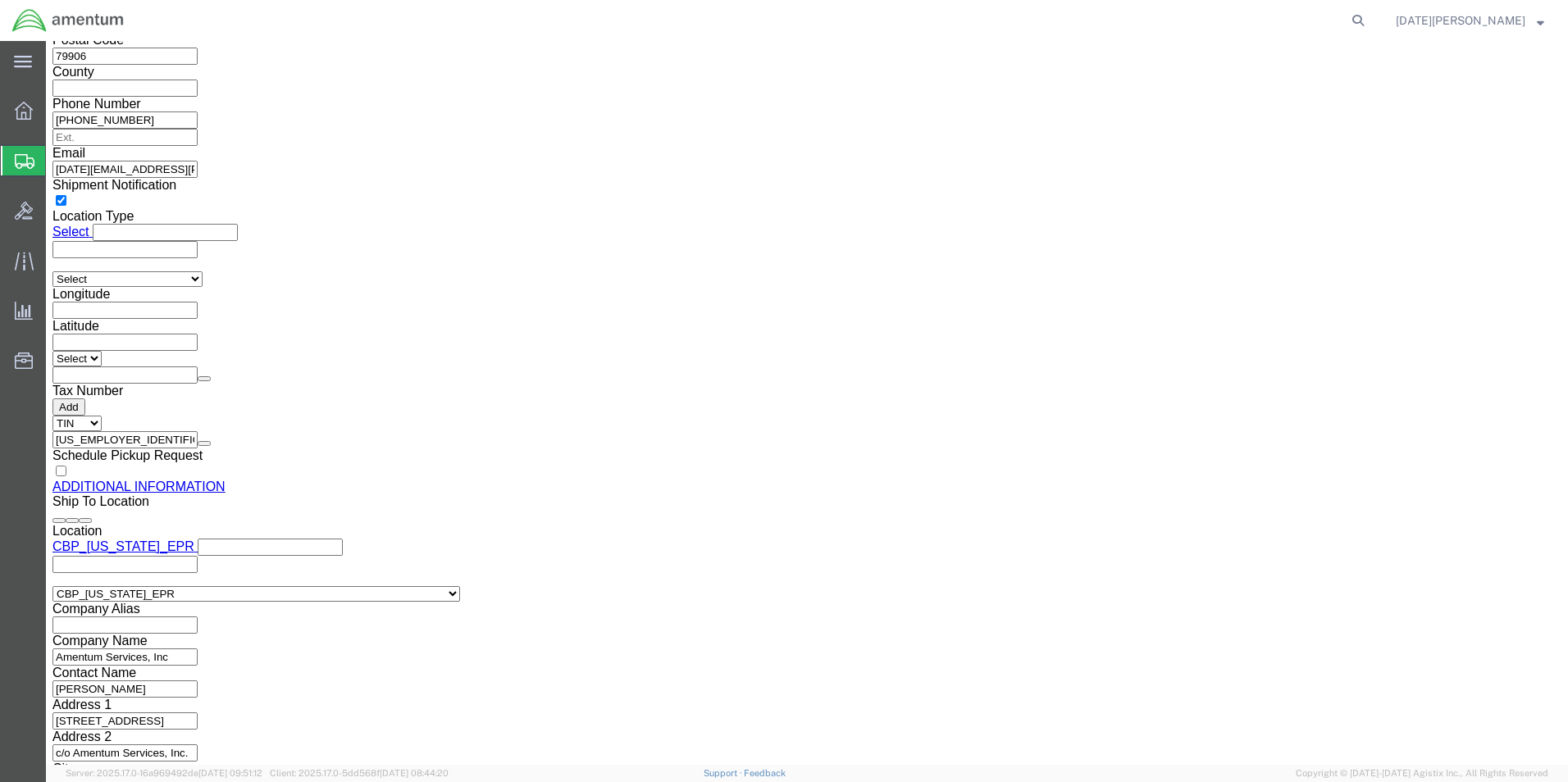
scroll to position [1148, 0]
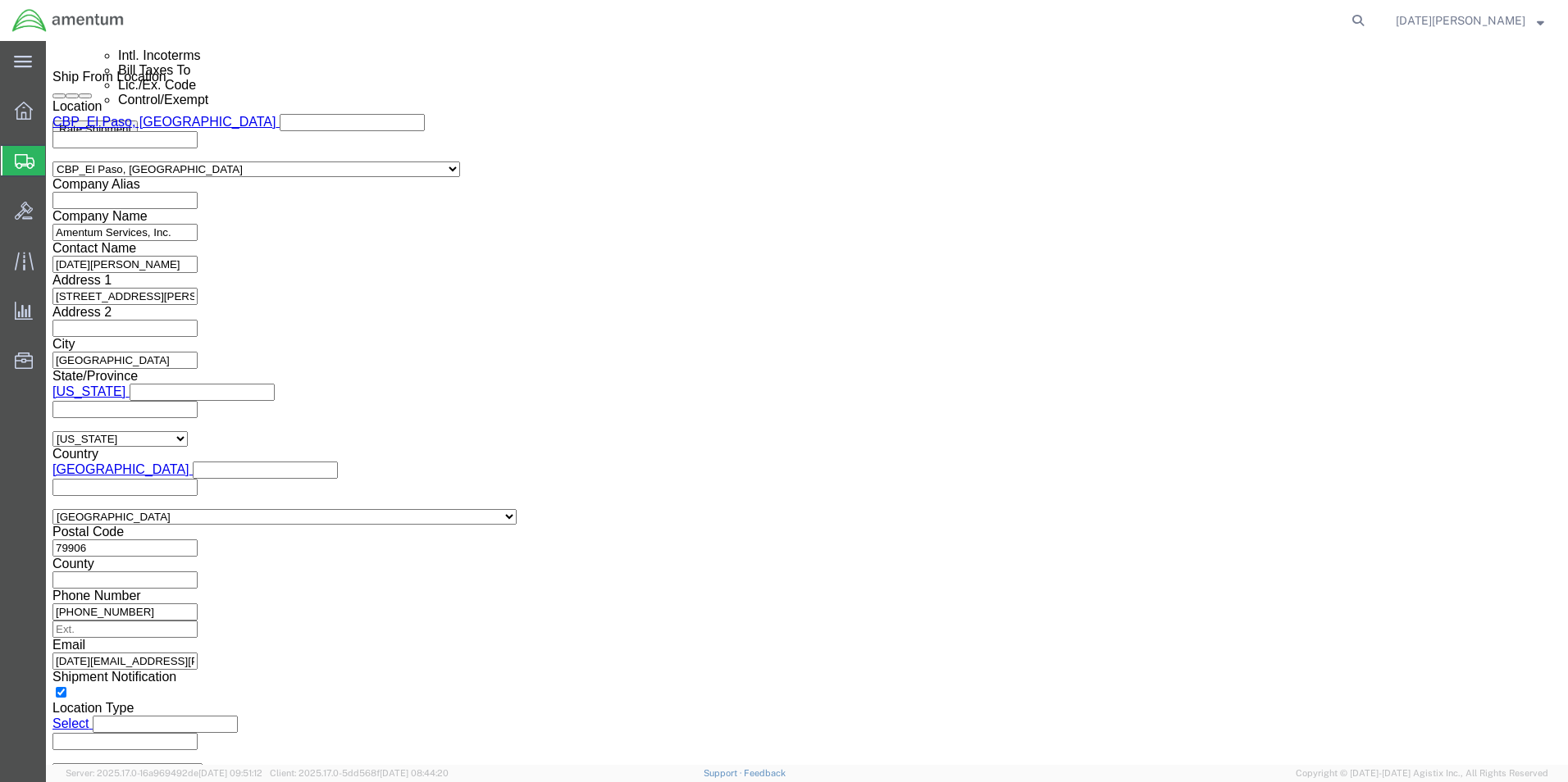
click button "Rate Shipment"
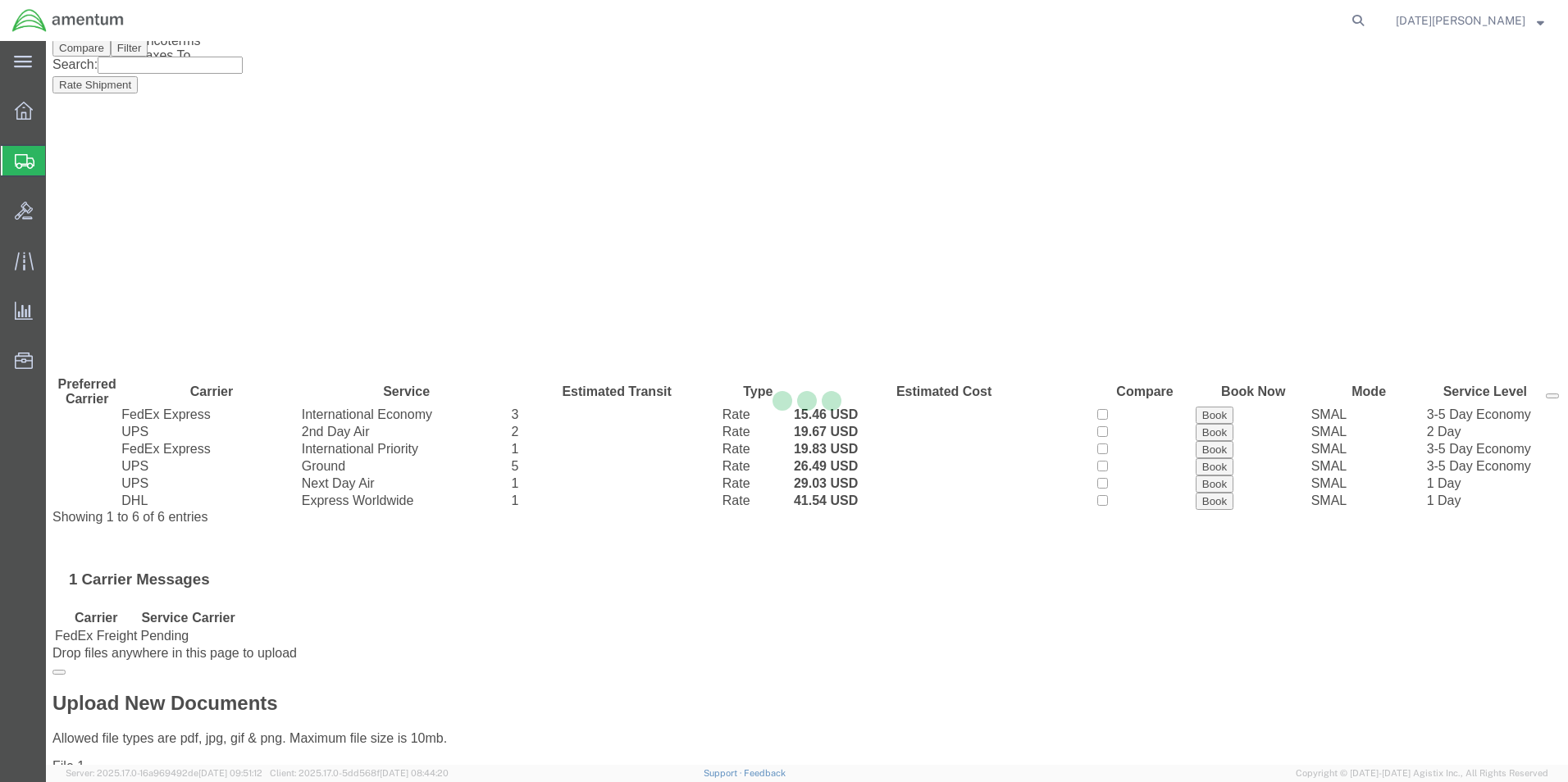
scroll to position [0, 0]
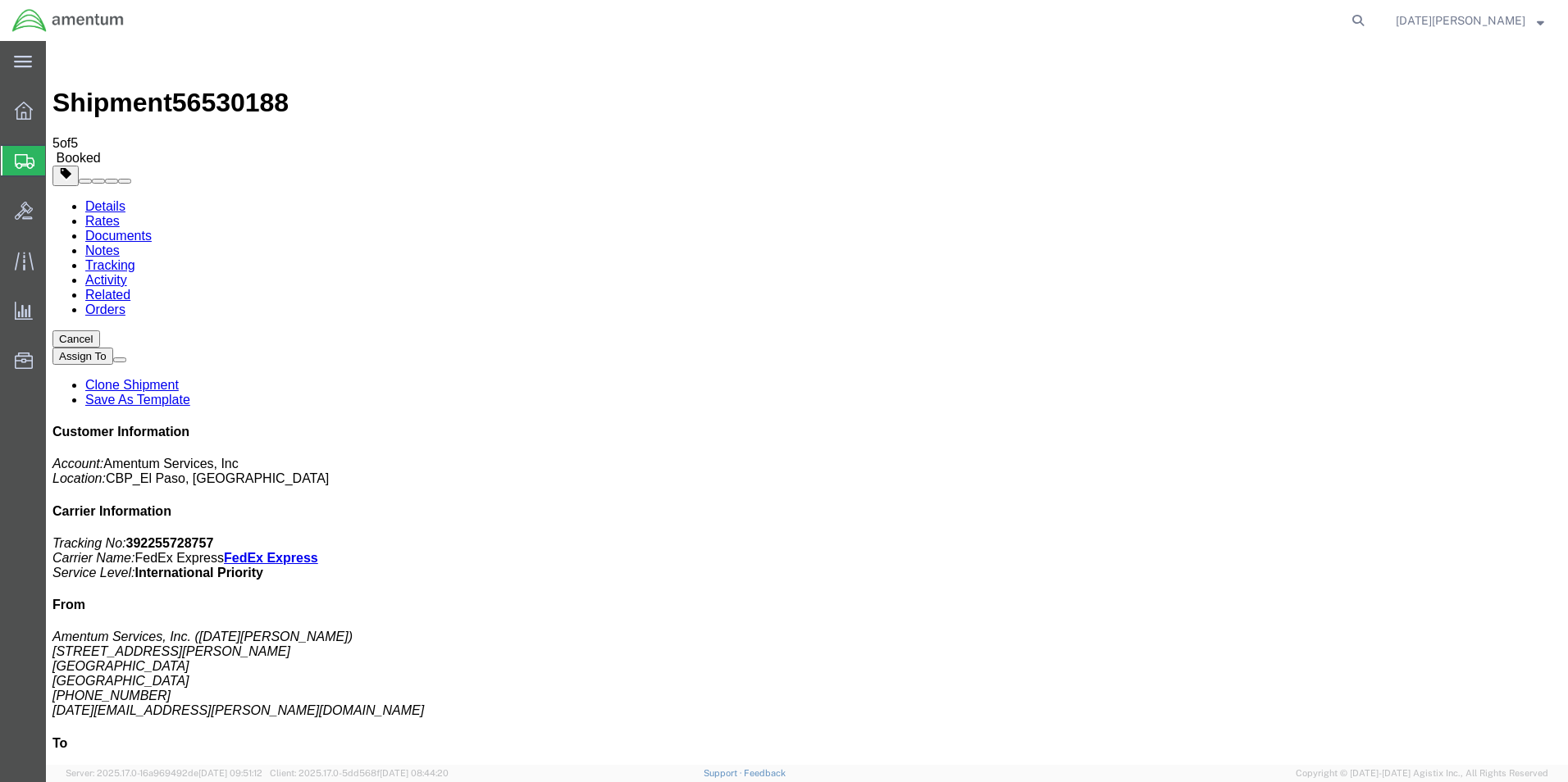
click at [0, 0] on span "Create from Template" at bounding box center [0, 0] width 0 height 0
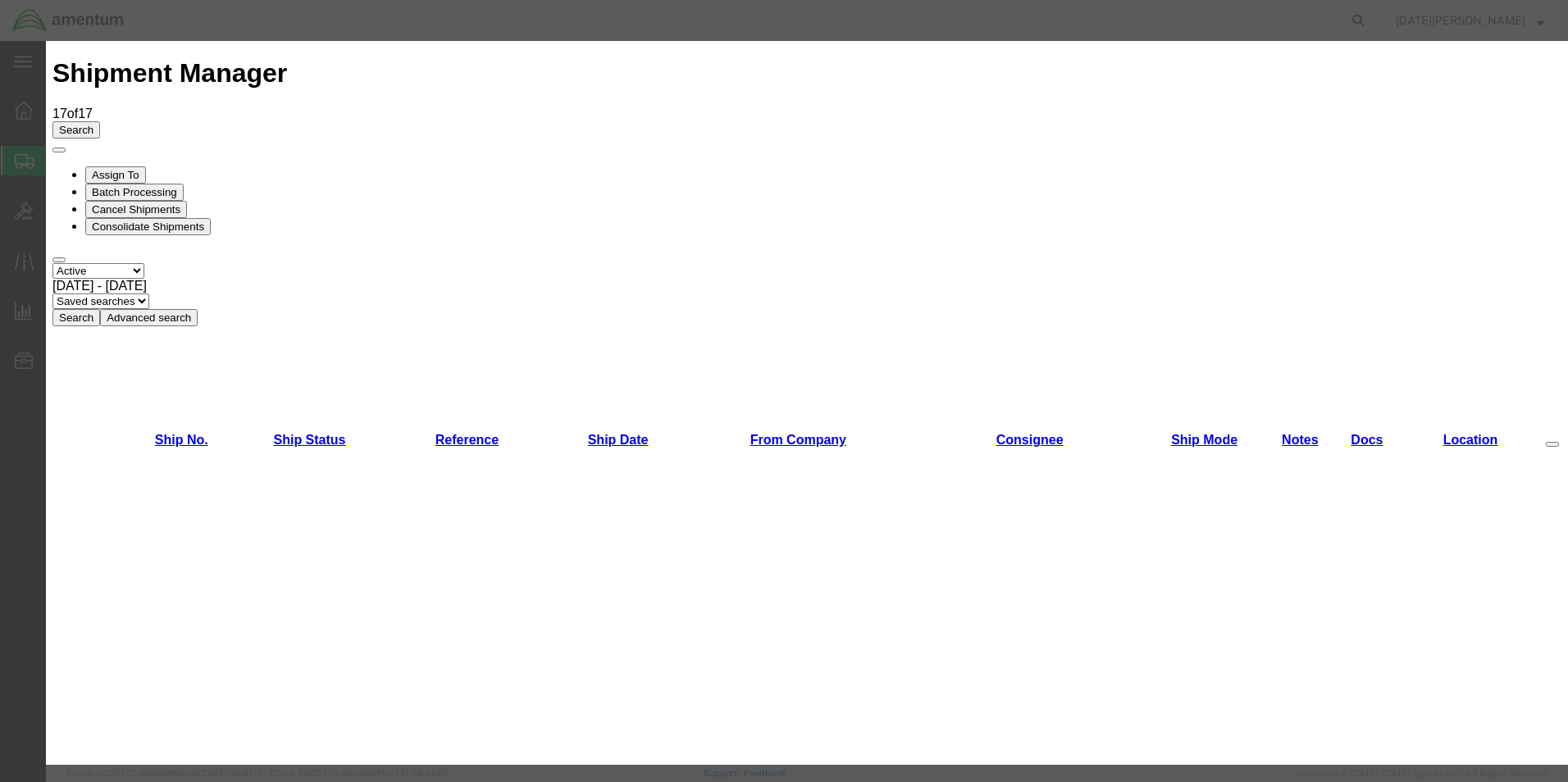
scroll to position [656, 0]
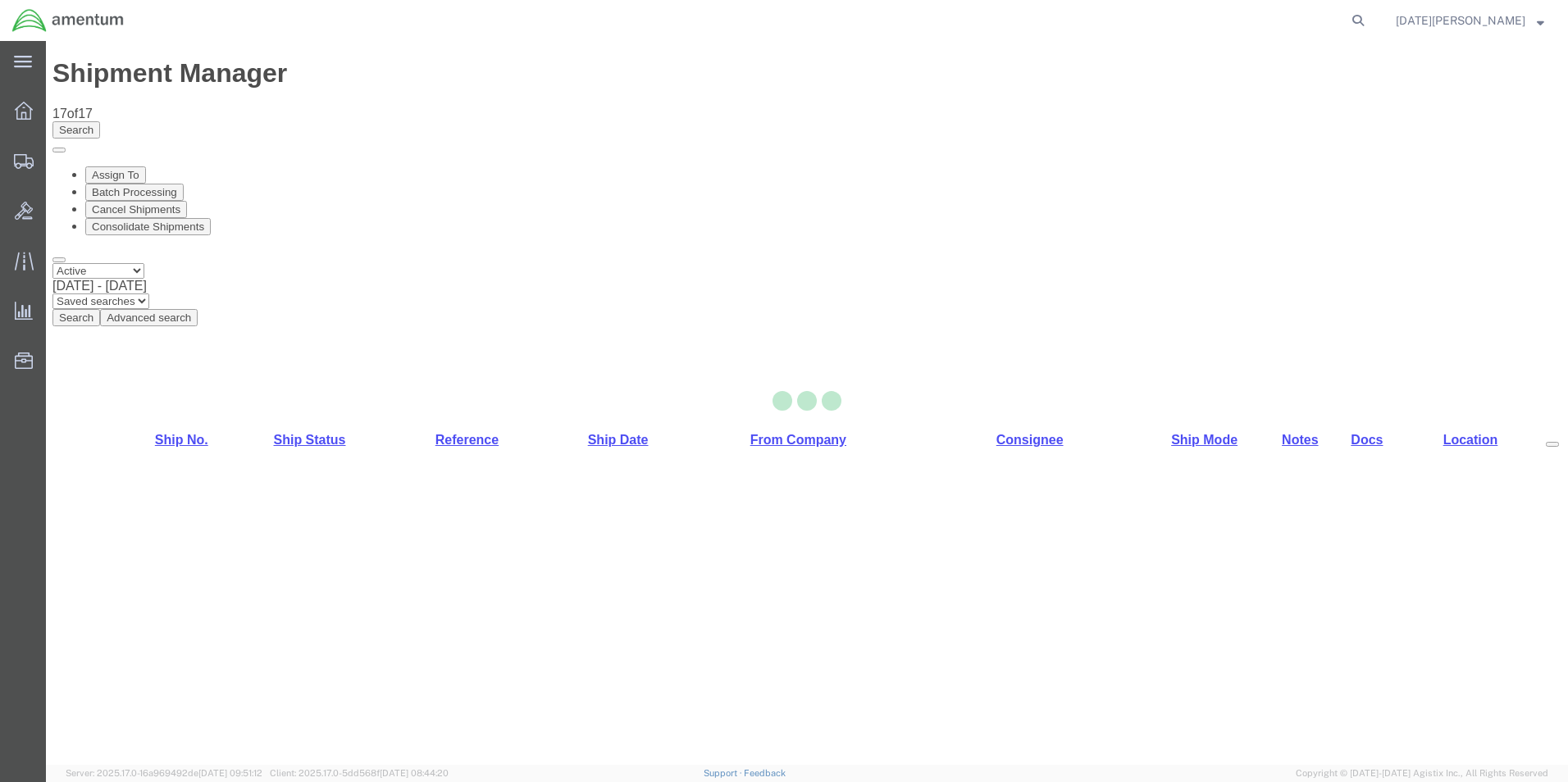
select select "49939"
select select "49930"
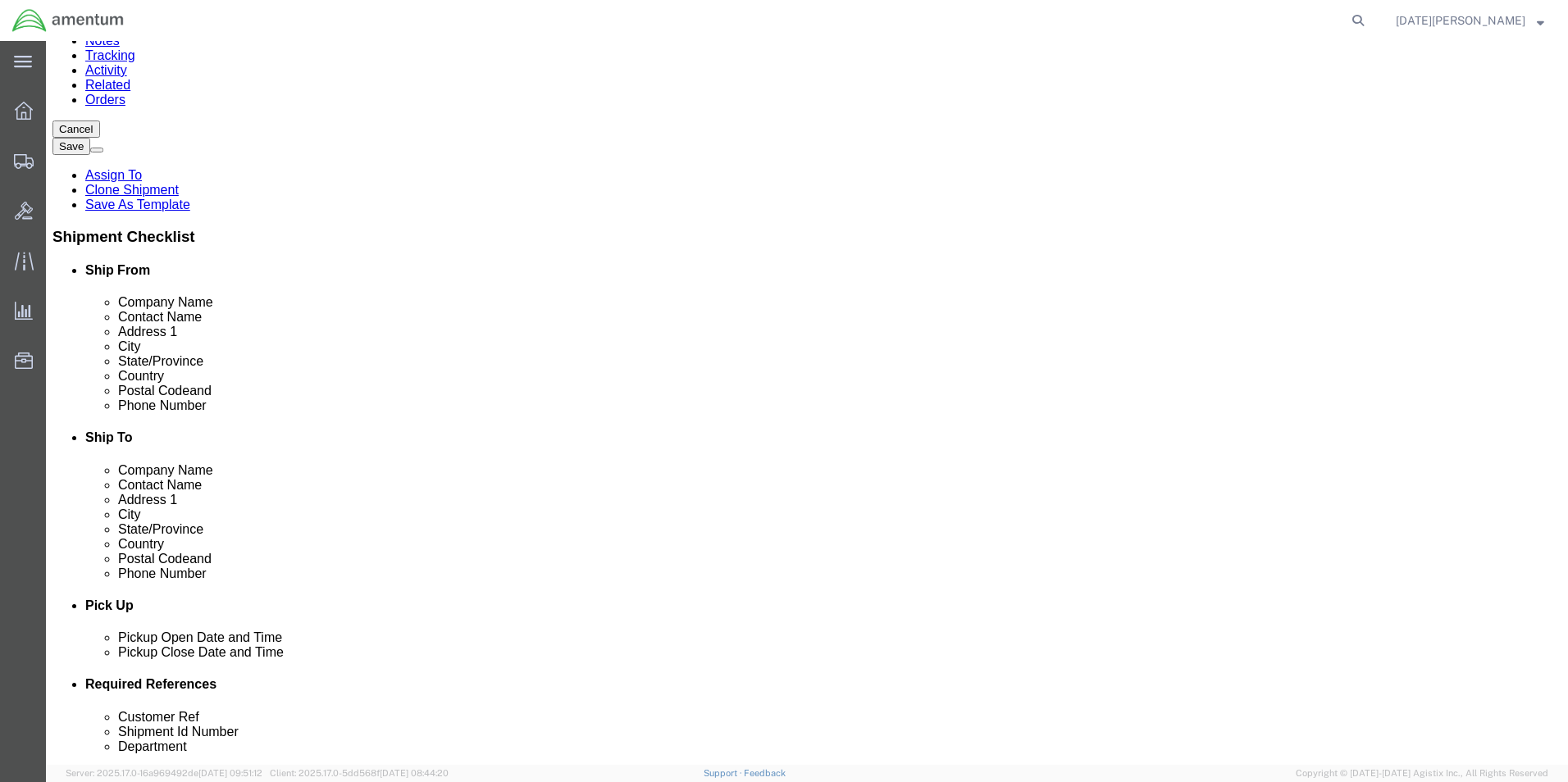
scroll to position [574, 0]
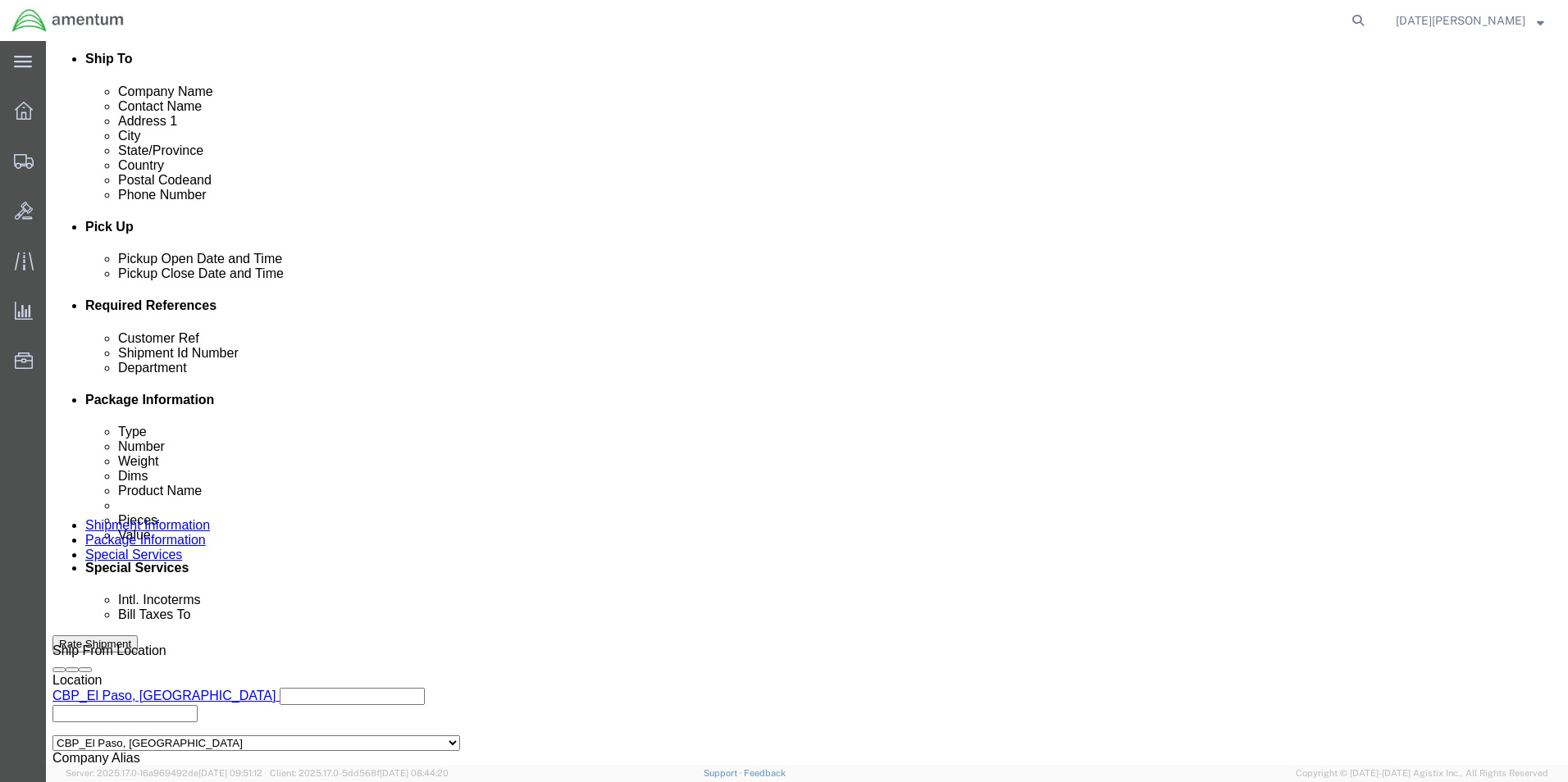
click input "text"
type input "325253"
type input "CBP"
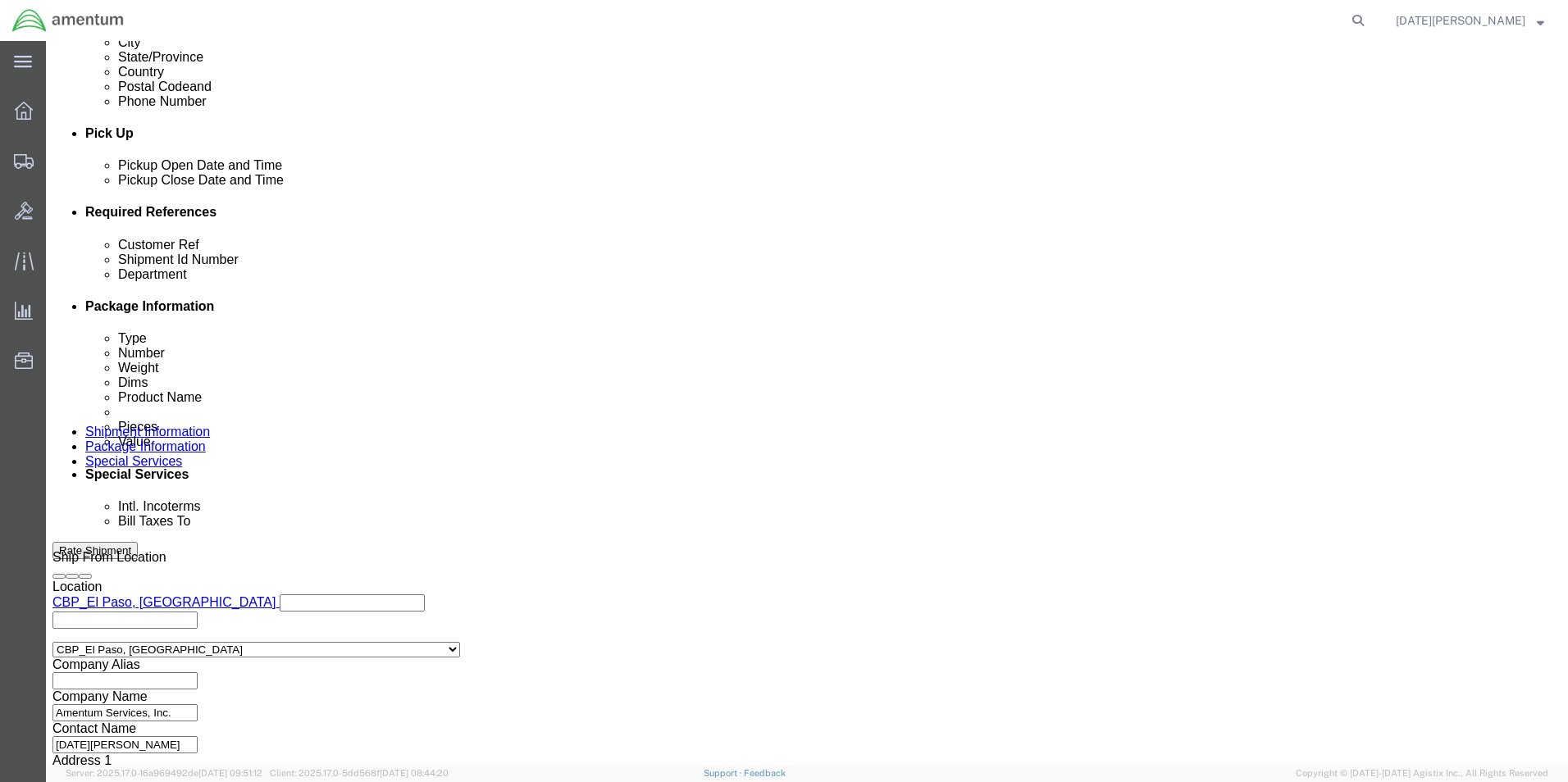
scroll to position [683, 0]
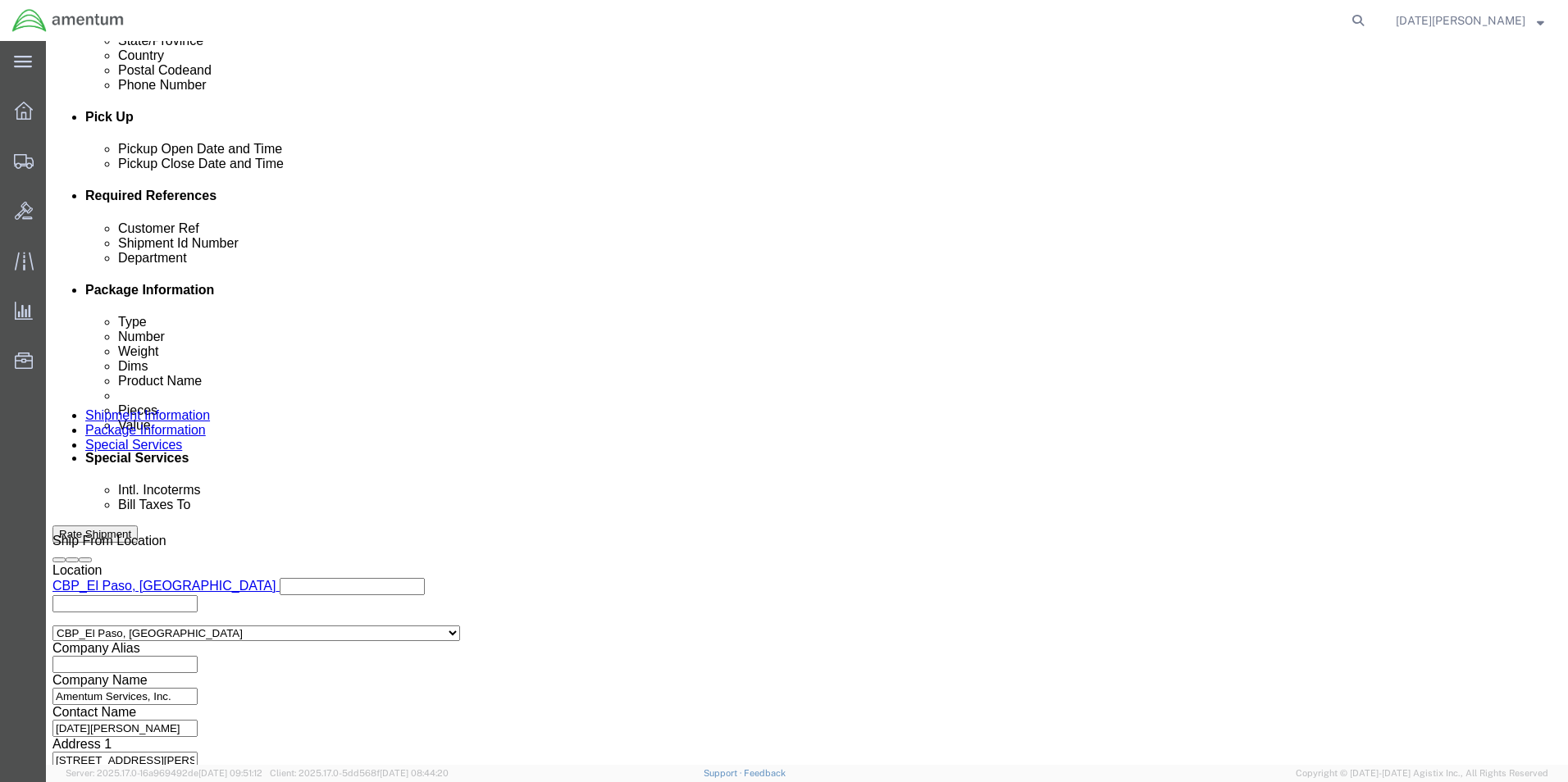
click button "Continue"
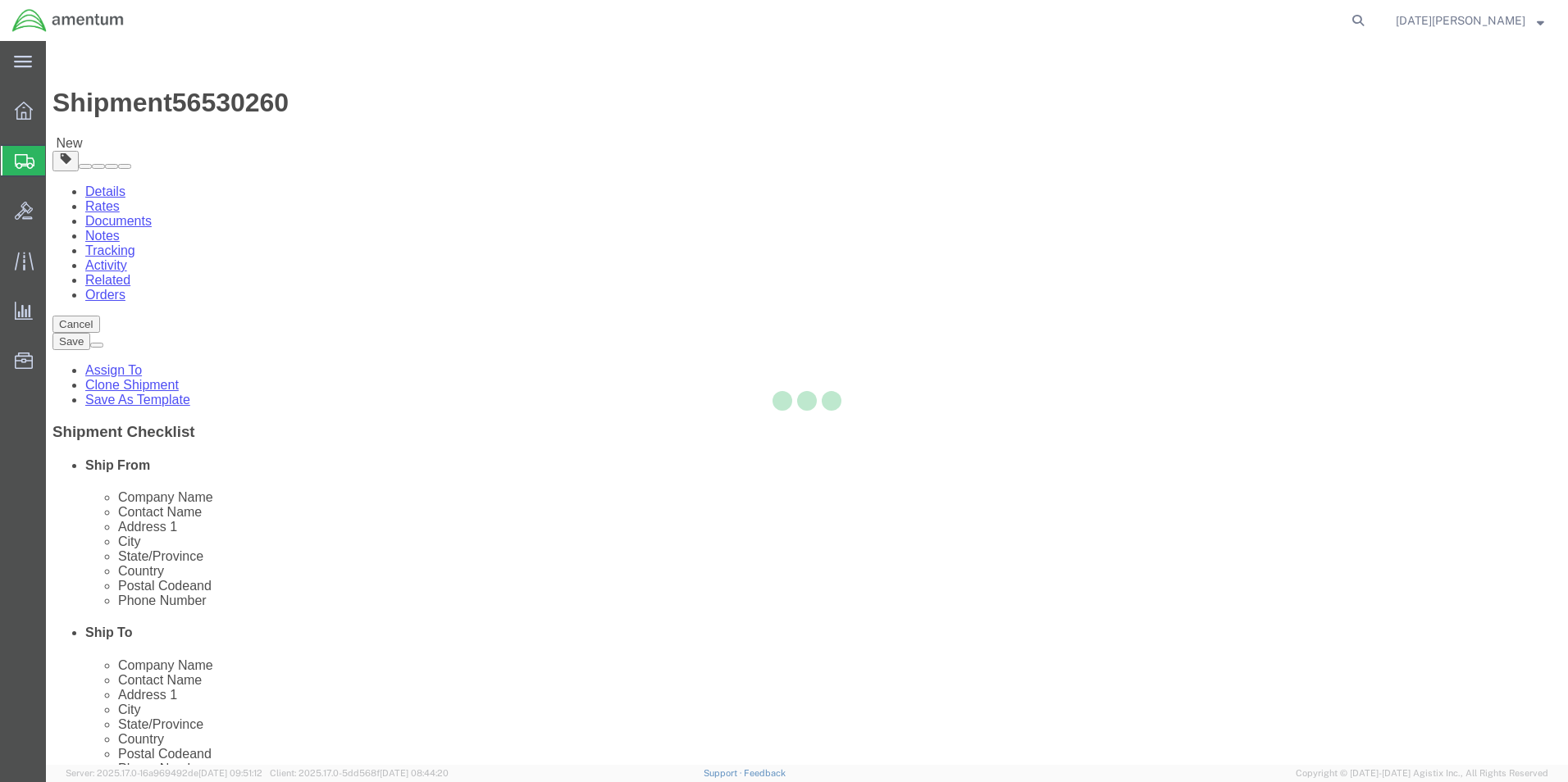
select select "YRPK"
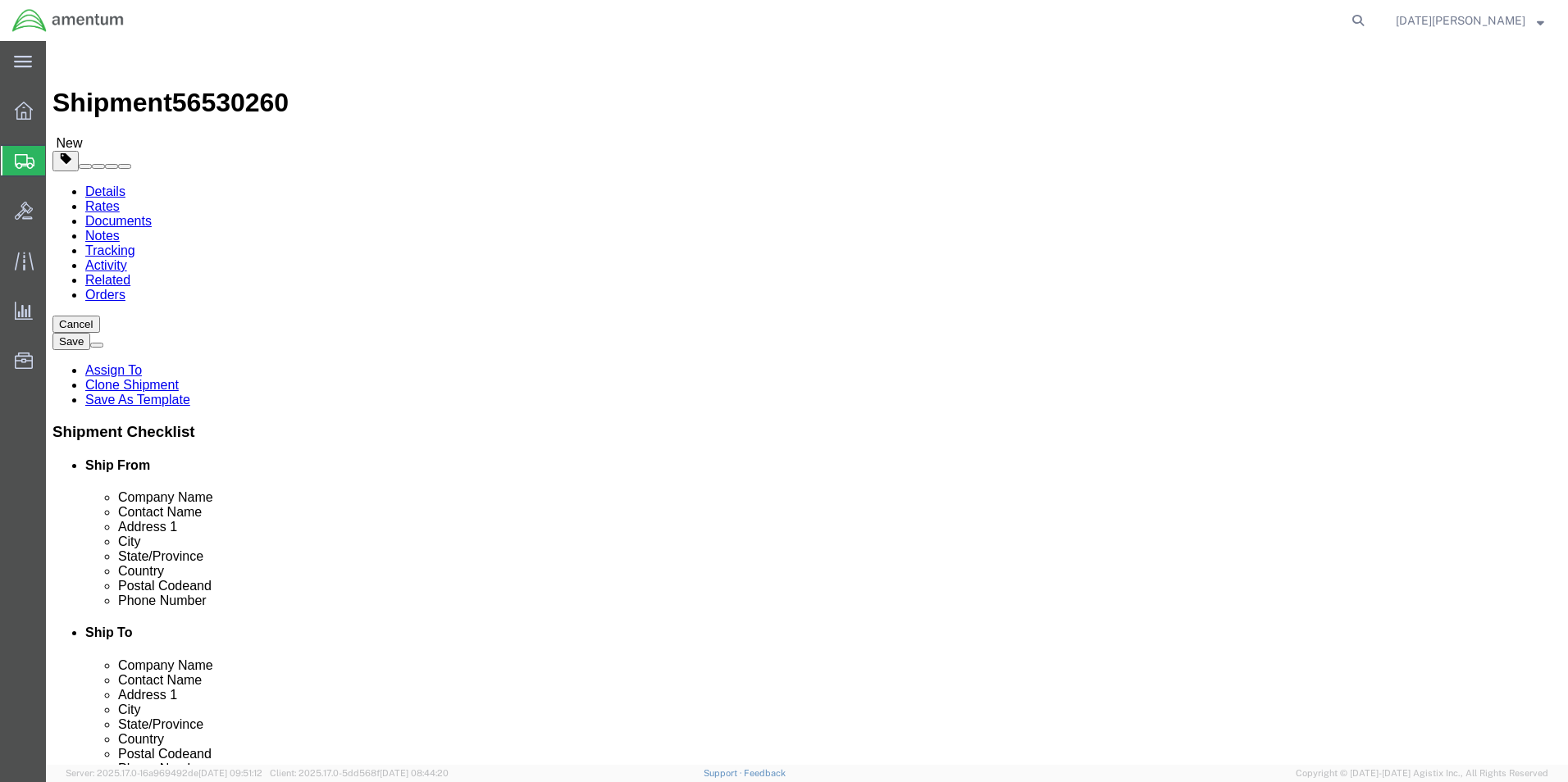
click input "text"
type input "8"
type input "6"
type input "5"
type input "0.45"
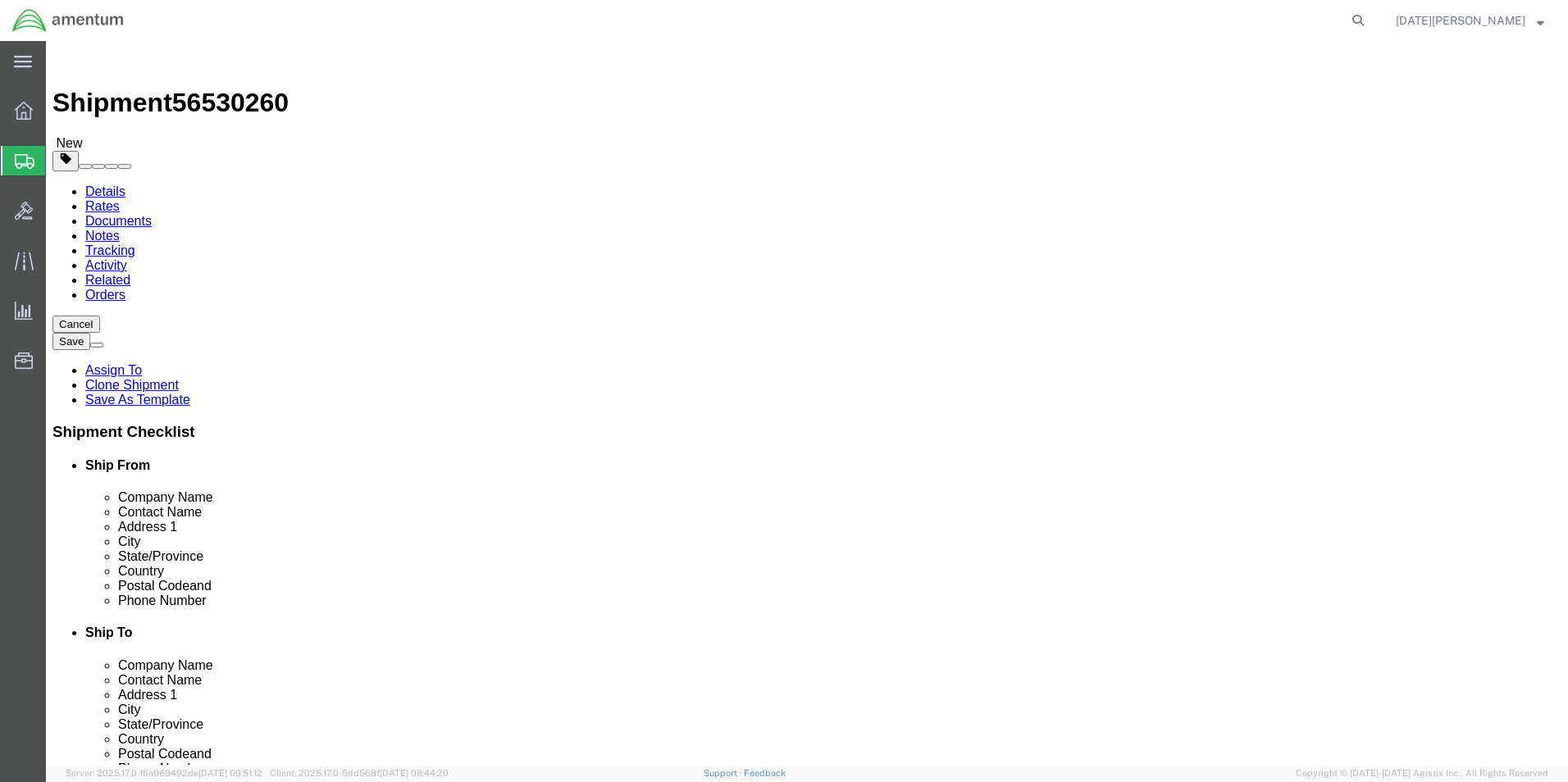
click link "Add Content"
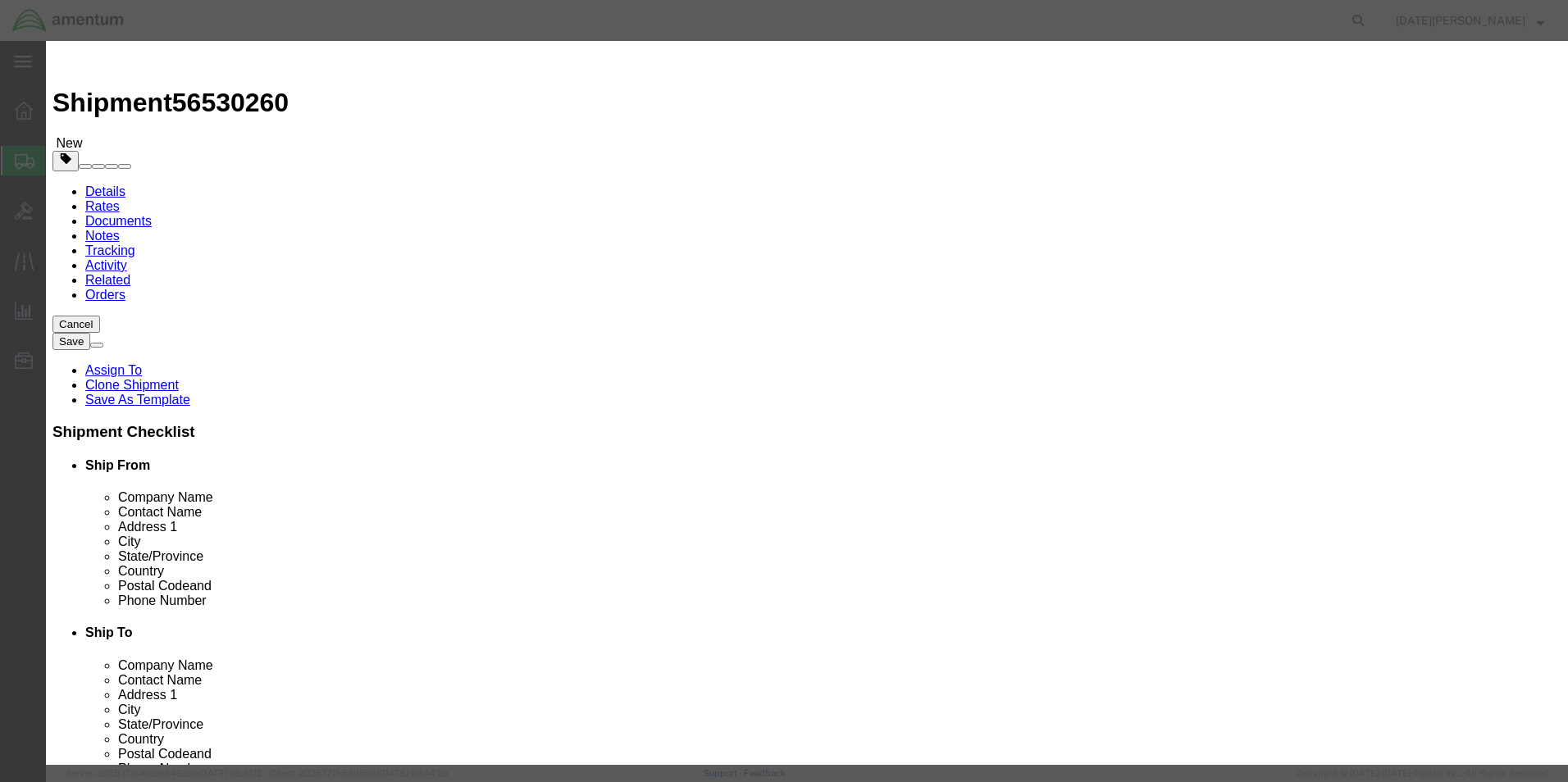
click input "text"
type input "WASHERS"
type input "6"
type input "150"
select select "USD"
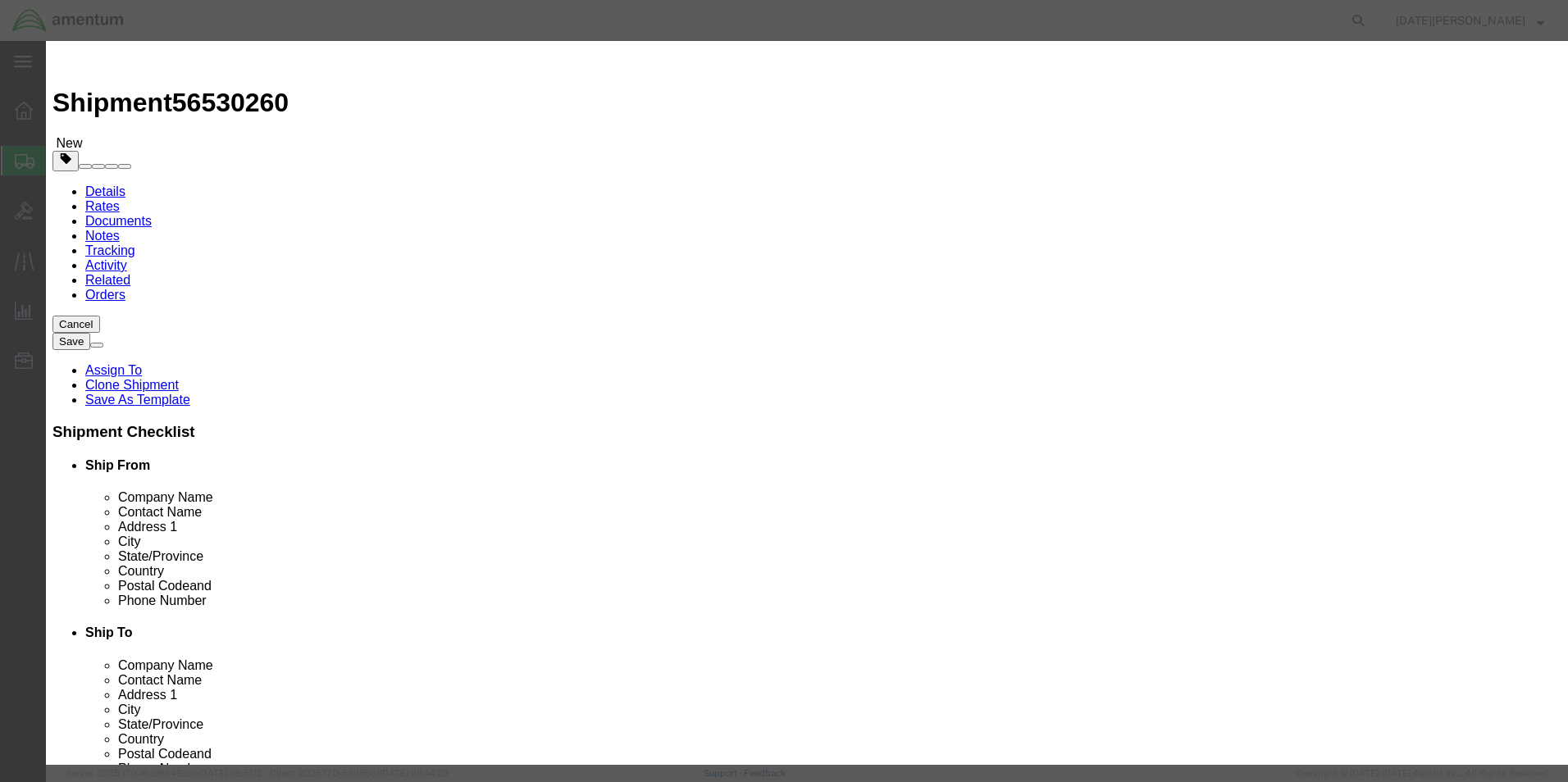
click input "150"
type input "15"
click div "Save & Add Another Save & Close Close"
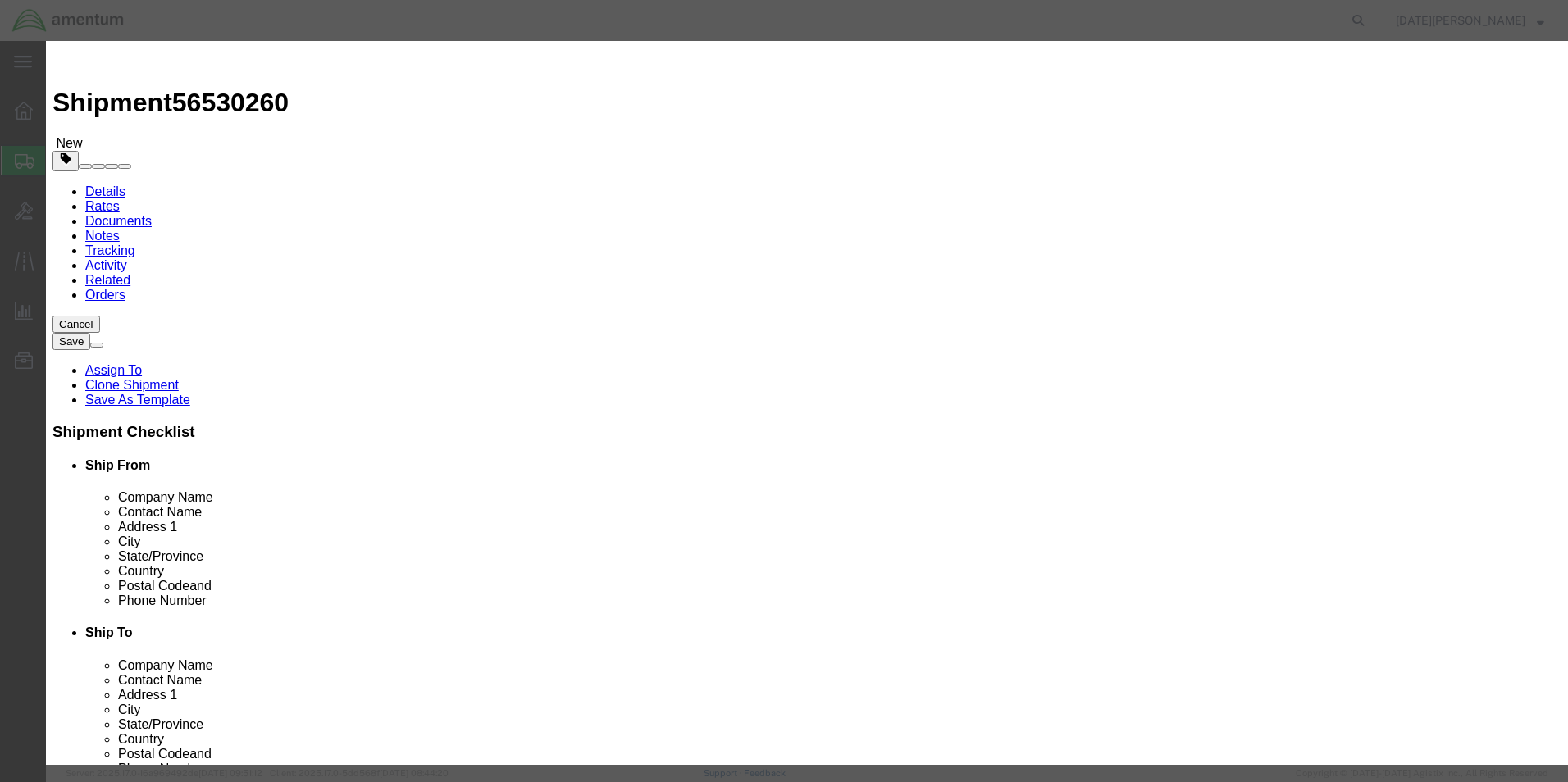
click button "Save & Close"
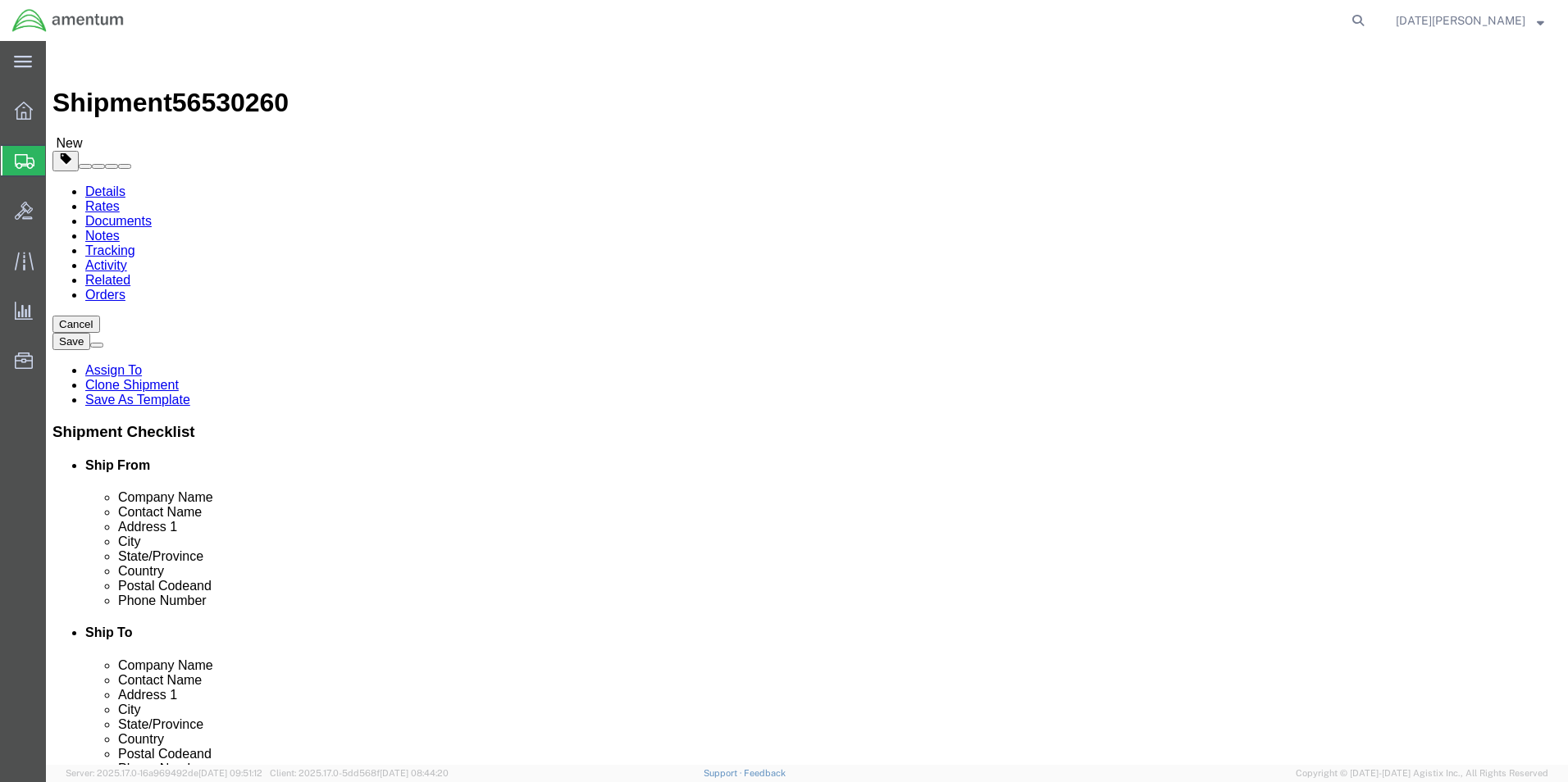
click button "Rate Shipment"
